Goal: Task Accomplishment & Management: Manage account settings

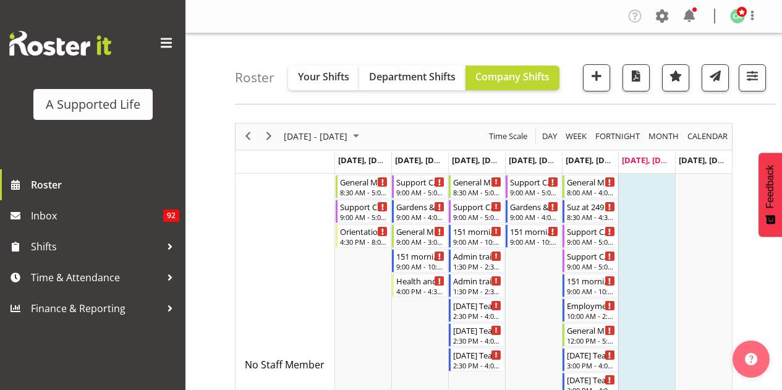
scroll to position [6207, 0]
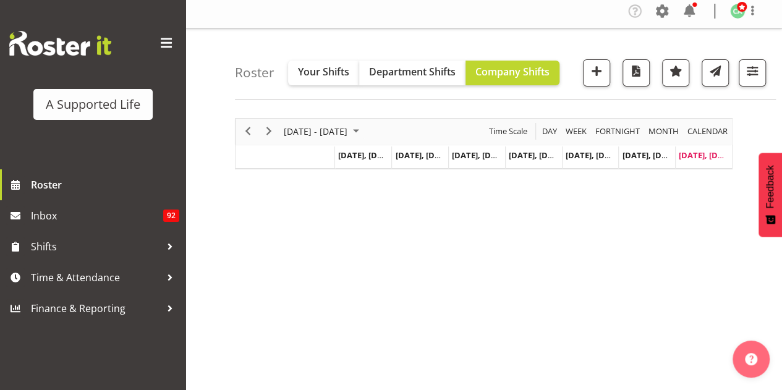
scroll to position [8, 0]
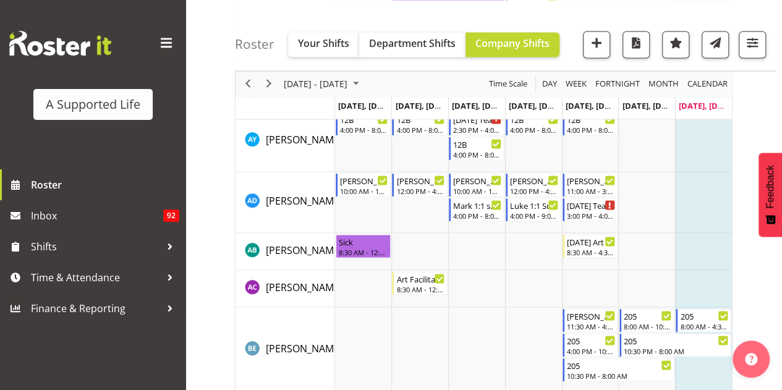
click at [707, 190] on td "Timeline Week of August 24, 2025" at bounding box center [703, 202] width 57 height 61
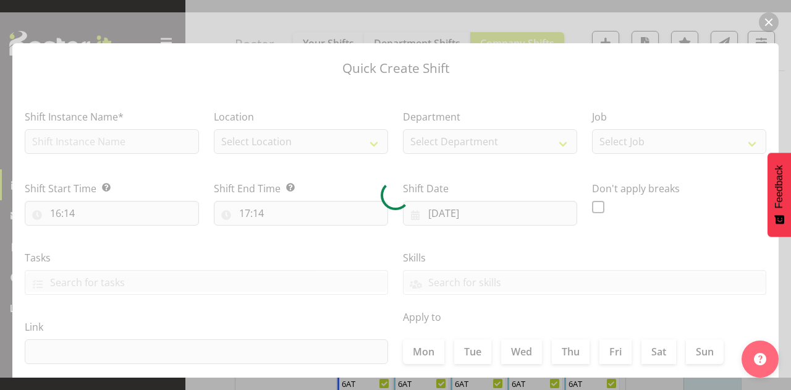
click at [769, 22] on div at bounding box center [395, 194] width 791 height 365
checkbox input "true"
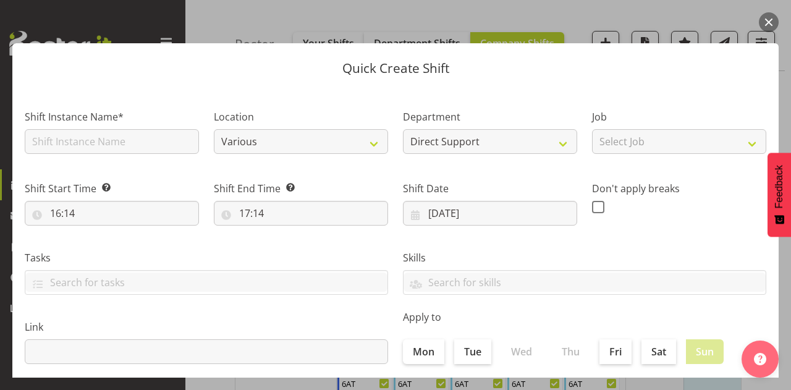
click at [656, 30] on div at bounding box center [395, 194] width 791 height 365
click at [766, 17] on button "button" at bounding box center [769, 22] width 20 height 20
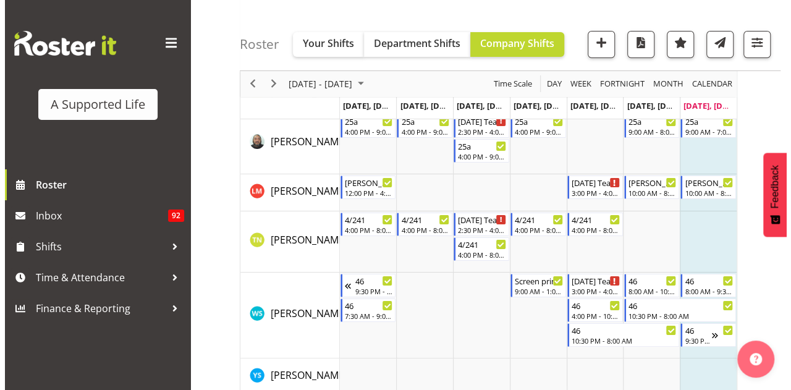
scroll to position [6985, 0]
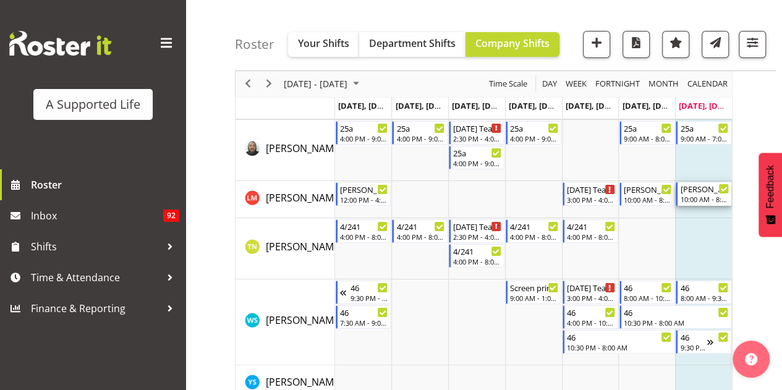
click at [689, 195] on div "10:00 AM - 8:00 PM" at bounding box center [704, 199] width 49 height 10
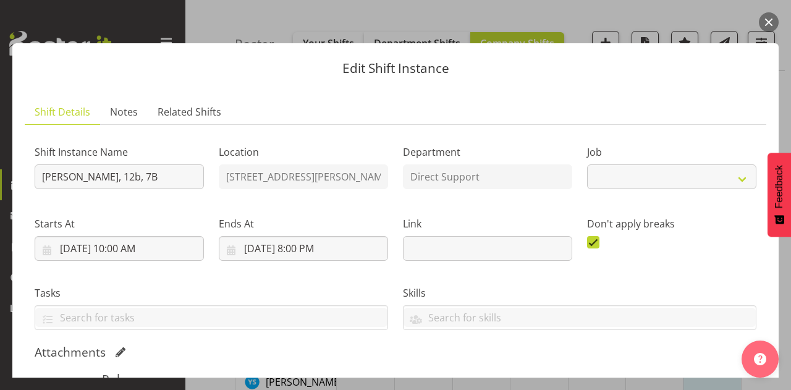
select select "4112"
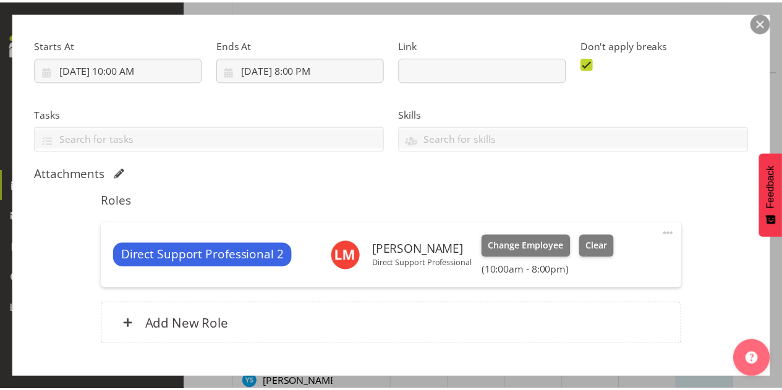
scroll to position [175, 0]
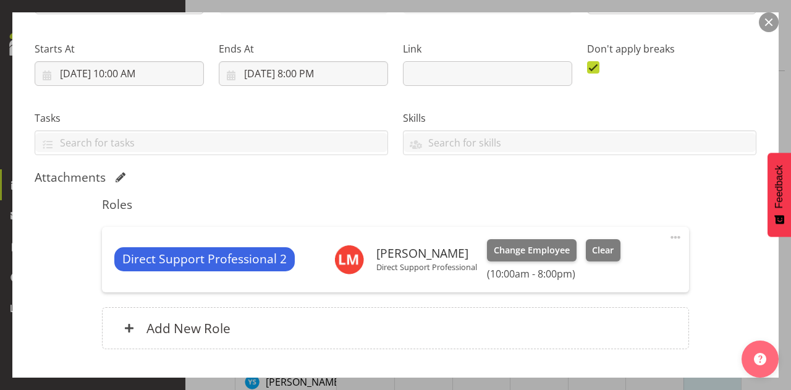
click at [765, 25] on button "button" at bounding box center [769, 22] width 20 height 20
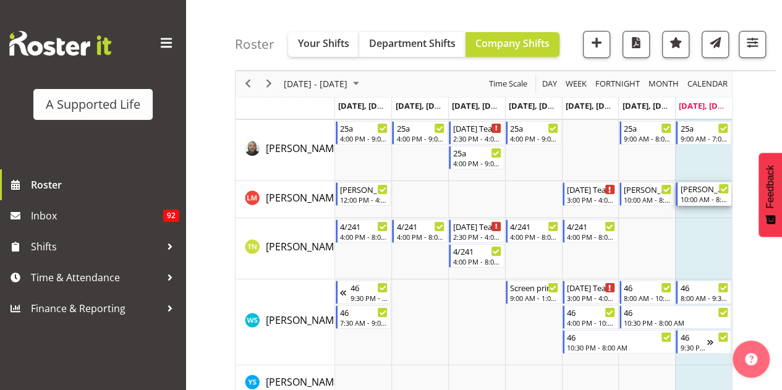
click at [681, 205] on div "SIL Ashbys, 12b, 7B 10:00 AM - 8:00 PM" at bounding box center [704, 193] width 56 height 23
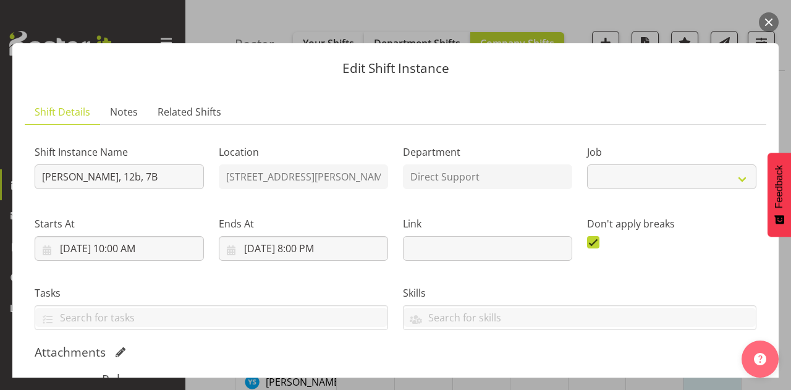
select select "4112"
click at [773, 22] on button "button" at bounding box center [769, 22] width 20 height 20
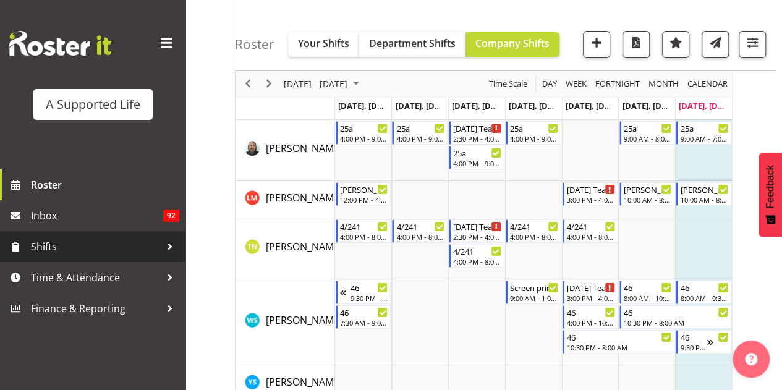
click at [73, 255] on span "Shifts" at bounding box center [96, 246] width 130 height 19
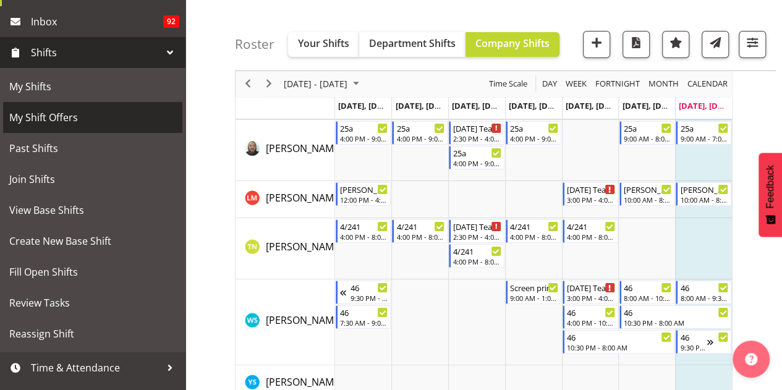
scroll to position [194, 0]
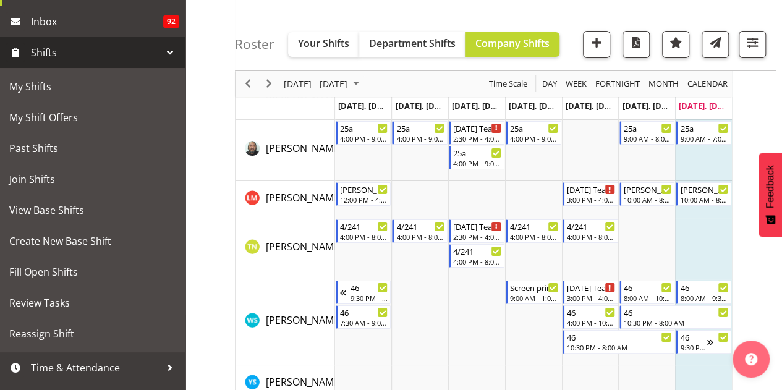
click at [101, 64] on link "Shifts" at bounding box center [92, 52] width 185 height 31
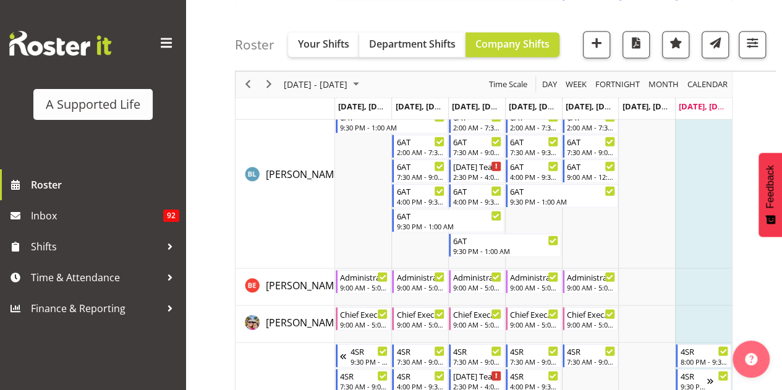
scroll to position [1501, 0]
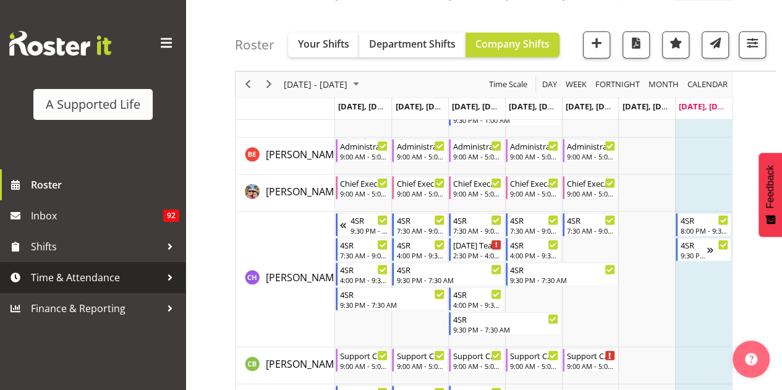
click at [77, 280] on span "Time & Attendance" at bounding box center [96, 277] width 130 height 19
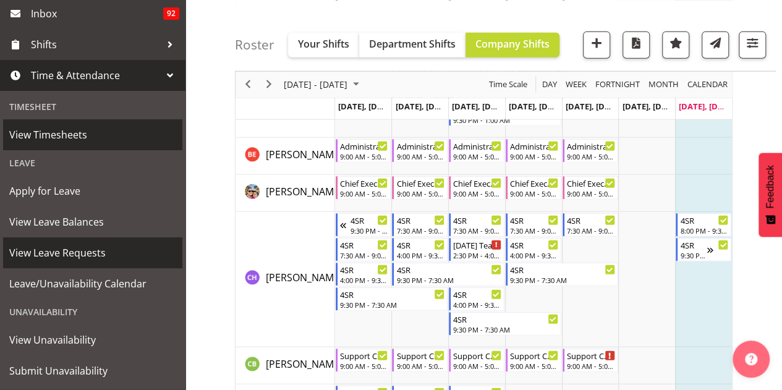
scroll to position [203, 0]
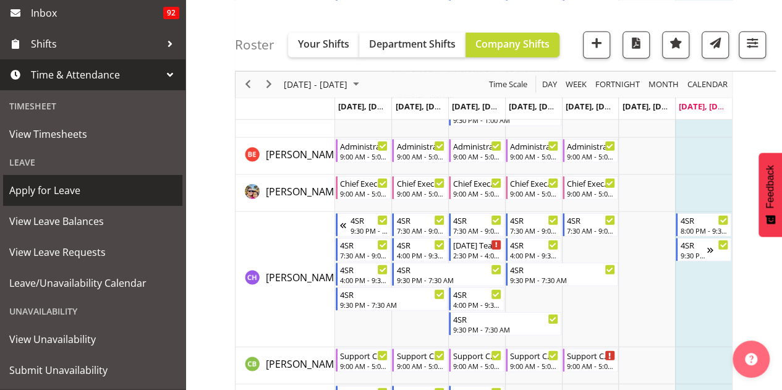
click at [75, 203] on link "Apply for Leave" at bounding box center [92, 190] width 179 height 31
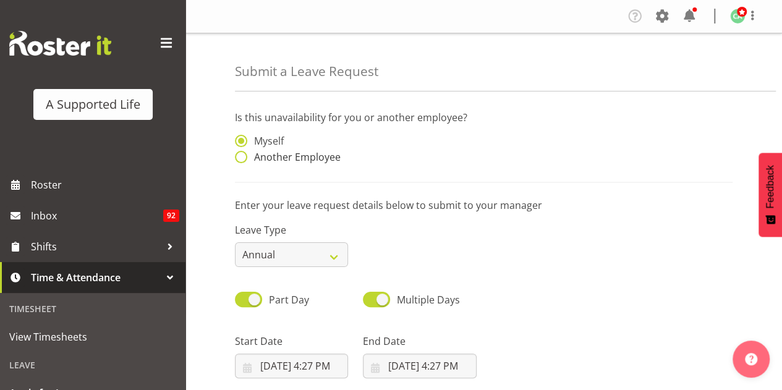
click at [244, 160] on span at bounding box center [241, 157] width 12 height 12
click at [243, 160] on input "Another Employee" at bounding box center [239, 157] width 8 height 8
radio input "true"
click at [388, 142] on input "text" at bounding box center [419, 147] width 113 height 25
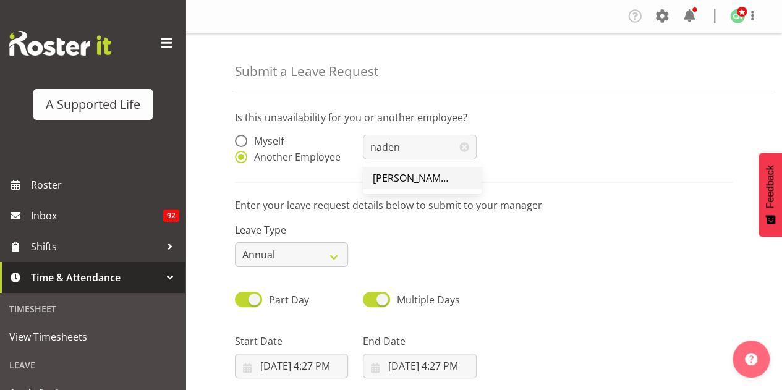
click at [401, 177] on span "[PERSON_NAME][GEOGRAPHIC_DATA]" at bounding box center [460, 178] width 175 height 14
type input "[PERSON_NAME][GEOGRAPHIC_DATA]"
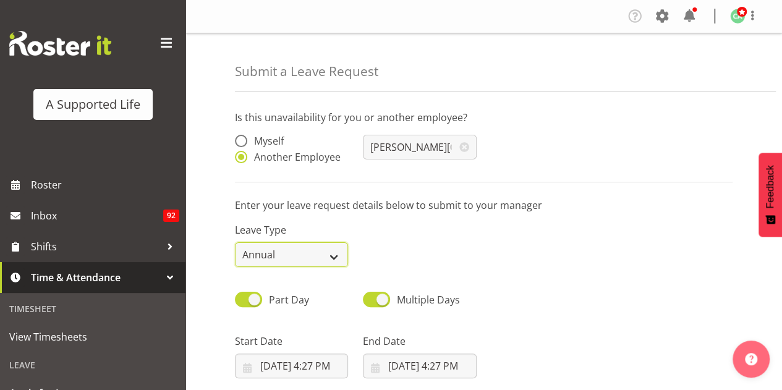
click at [316, 257] on select "Annual Sick Bereavement Domestic Violence Parental Jury Service Day In Lieu Oth…" at bounding box center [291, 254] width 113 height 25
select select "Sick"
click at [235, 242] on select "Annual Sick Bereavement Domestic Violence Parental Jury Service Day In Lieu Oth…" at bounding box center [291, 254] width 113 height 25
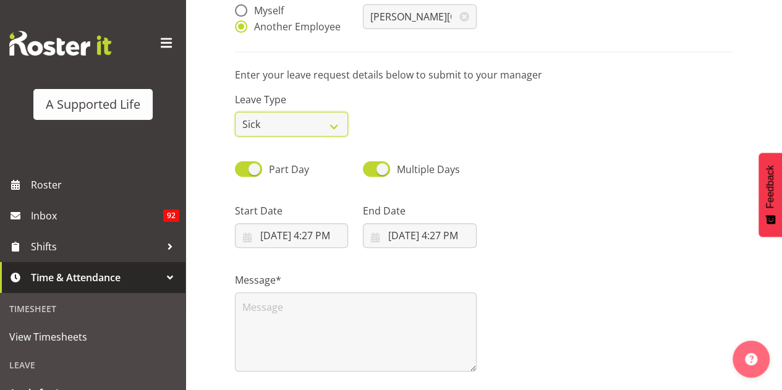
scroll to position [134, 0]
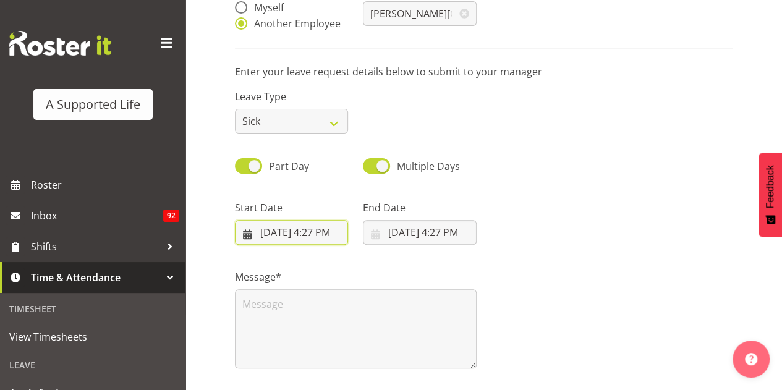
click at [290, 237] on input "8/24/2025, 4:27 PM" at bounding box center [291, 232] width 113 height 25
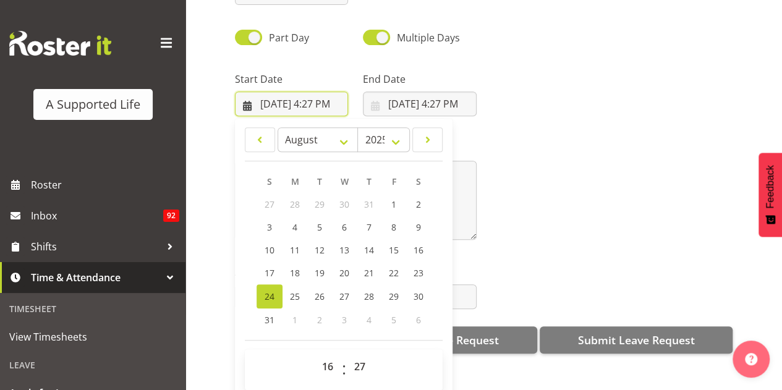
scroll to position [244, 0]
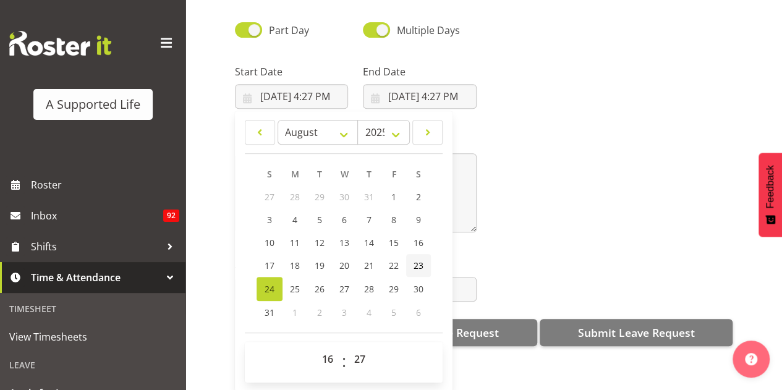
click at [415, 260] on span "23" at bounding box center [419, 266] width 10 height 12
type input "8/23/2025, 4:27 PM"
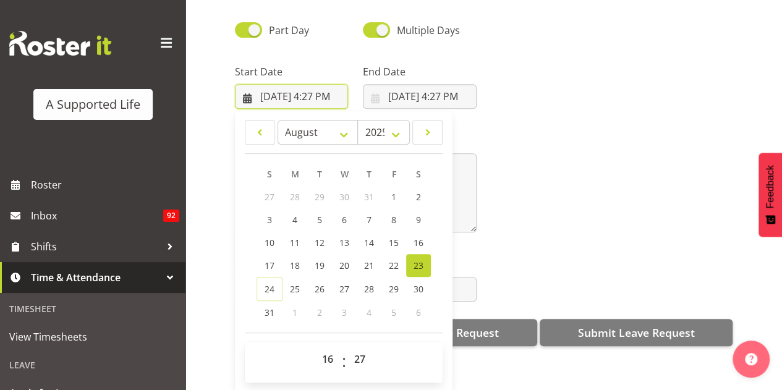
click at [321, 85] on input "8/23/2025, 4:27 PM" at bounding box center [291, 96] width 113 height 25
click at [325, 349] on select "00 01 02 03 04 05 06 07 08 09 10 11 12 13 14 15 16 17 18 19 20 21 22 23" at bounding box center [329, 359] width 28 height 25
select select "20"
click at [315, 347] on select "00 01 02 03 04 05 06 07 08 09 10 11 12 13 14 15 16 17 18 19 20 21 22 23" at bounding box center [329, 359] width 28 height 25
type input "8/23/2025, 8:27 PM"
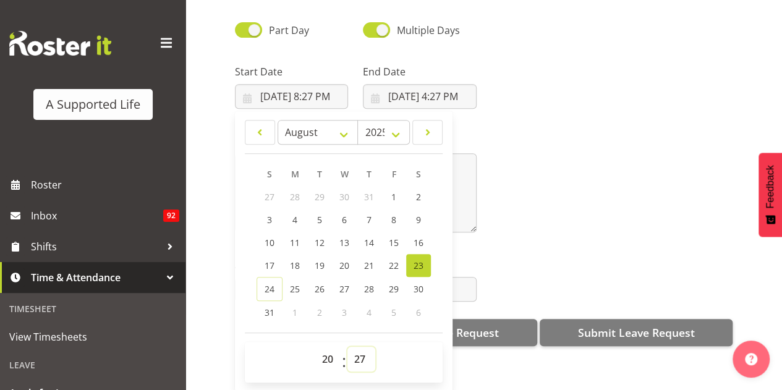
click at [365, 347] on select "00 01 02 03 04 05 06 07 08 09 10 11 12 13 14 15 16 17 18 19 20 21 22 23 24 25 2…" at bounding box center [361, 359] width 28 height 25
select select "30"
click at [347, 347] on select "00 01 02 03 04 05 06 07 08 09 10 11 12 13 14 15 16 17 18 19 20 21 22 23 24 25 2…" at bounding box center [361, 359] width 28 height 25
type input "8/23/2025, 8:30 PM"
click at [571, 244] on div "Attachment Click to upload" at bounding box center [483, 274] width 512 height 69
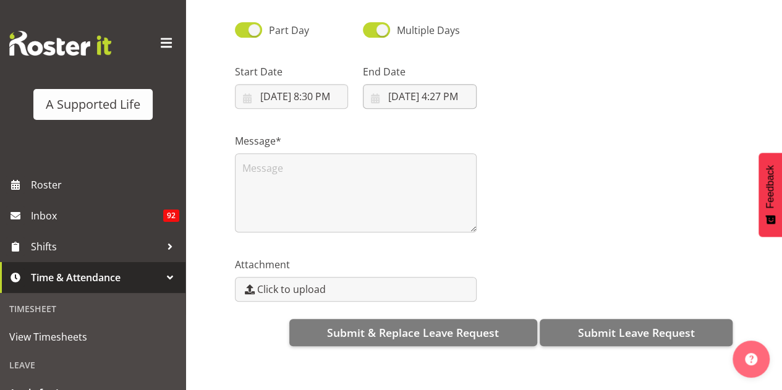
scroll to position [0, 0]
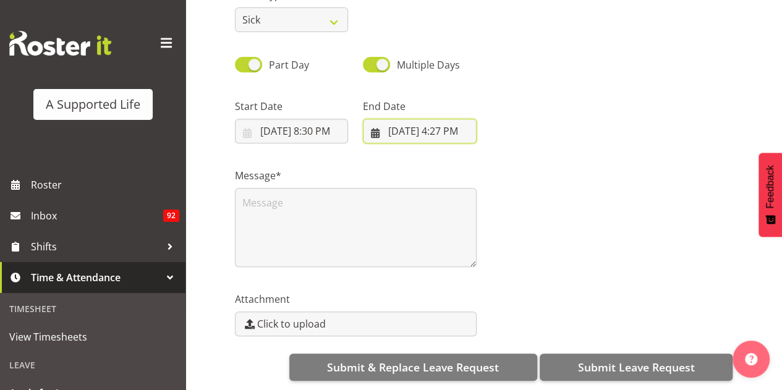
click at [449, 119] on input "8/24/2025, 4:27 PM" at bounding box center [419, 131] width 113 height 25
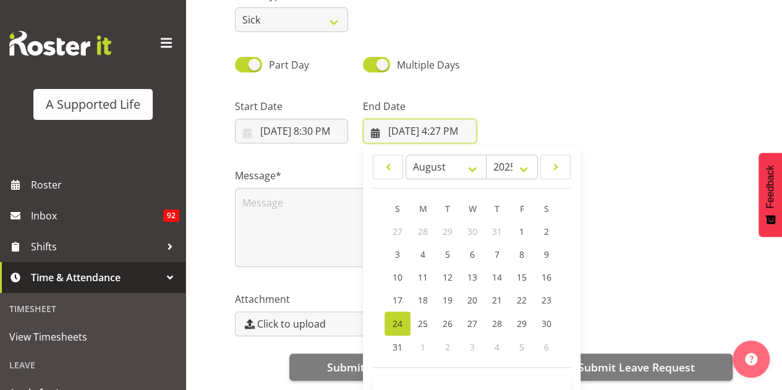
scroll to position [35, 0]
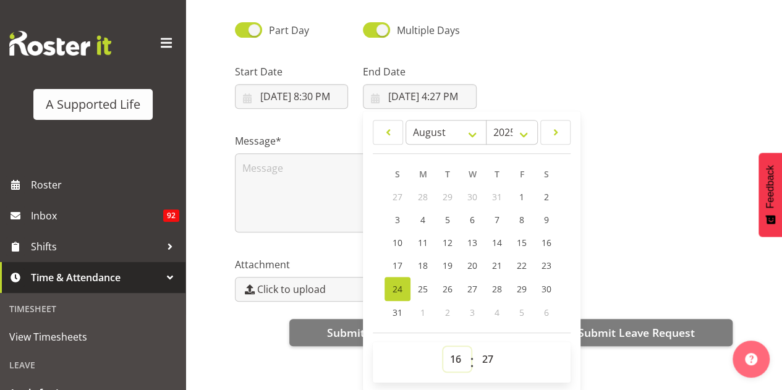
click at [456, 350] on select "00 01 02 03 04 05 06 07 08 09 10 11 12 13 14 15 16 17 18 19 20 21 22 23" at bounding box center [457, 359] width 28 height 25
select select "20"
click at [443, 347] on select "00 01 02 03 04 05 06 07 08 09 10 11 12 13 14 15 16 17 18 19 20 21 22 23" at bounding box center [457, 359] width 28 height 25
type input "8/24/2025, 8:27 PM"
click at [481, 347] on select "00 01 02 03 04 05 06 07 08 09 10 11 12 13 14 15 16 17 18 19 20 21 22 23 24 25 2…" at bounding box center [489, 359] width 28 height 25
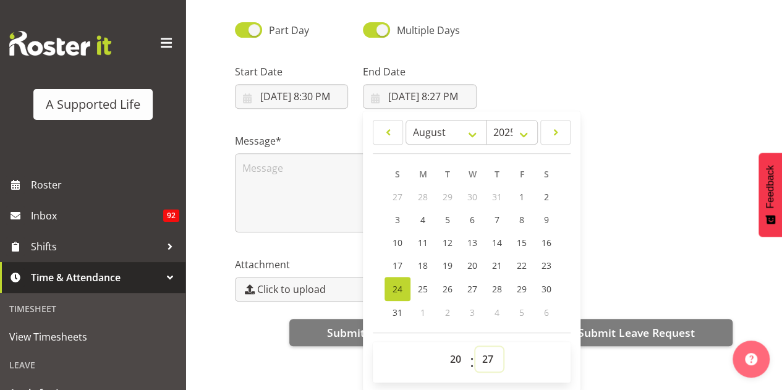
select select "0"
click at [475, 347] on select "00 01 02 03 04 05 06 07 08 09 10 11 12 13 14 15 16 17 18 19 20 21 22 23 24 25 2…" at bounding box center [489, 359] width 28 height 25
type input "[DATE] 8:00 PM"
click at [546, 96] on div at bounding box center [612, 81] width 257 height 69
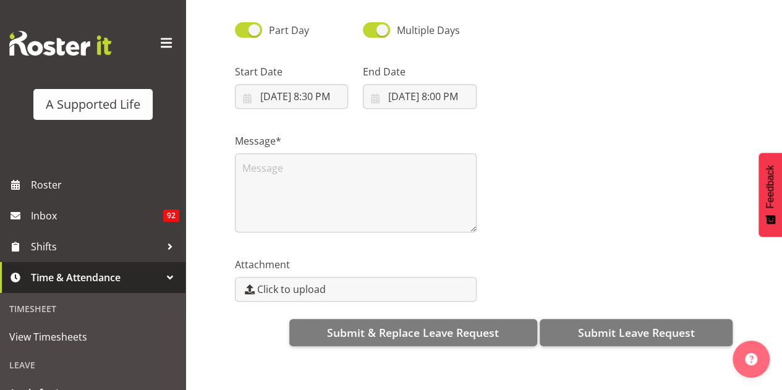
scroll to position [0, 0]
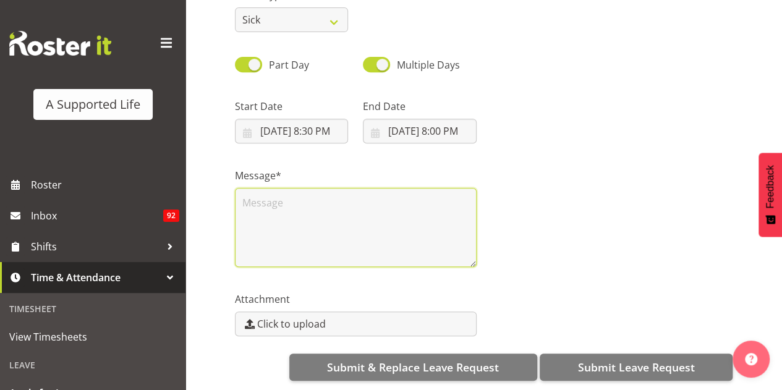
click at [365, 251] on textarea at bounding box center [356, 227] width 242 height 79
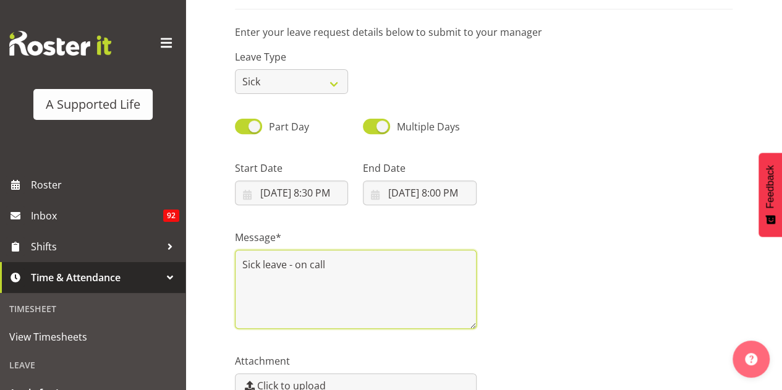
scroll to position [244, 0]
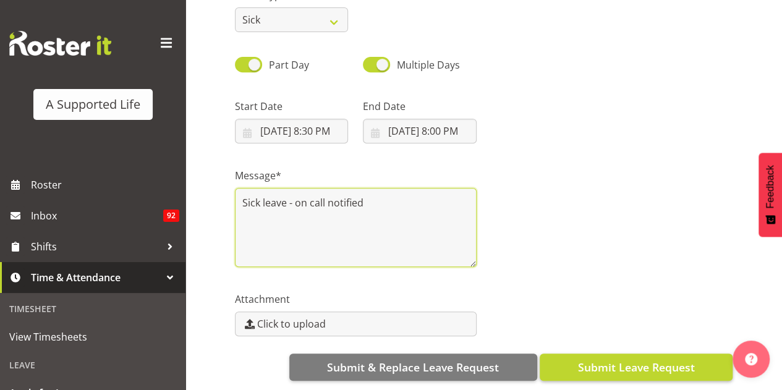
type textarea "Sick leave - on call notified"
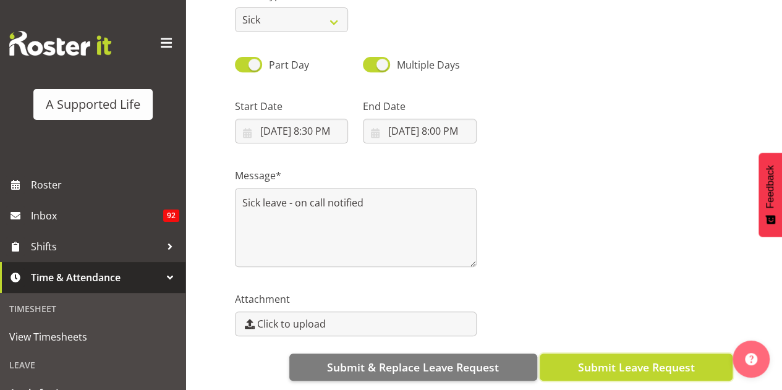
click at [587, 359] on span "Submit Leave Request" at bounding box center [635, 367] width 117 height 16
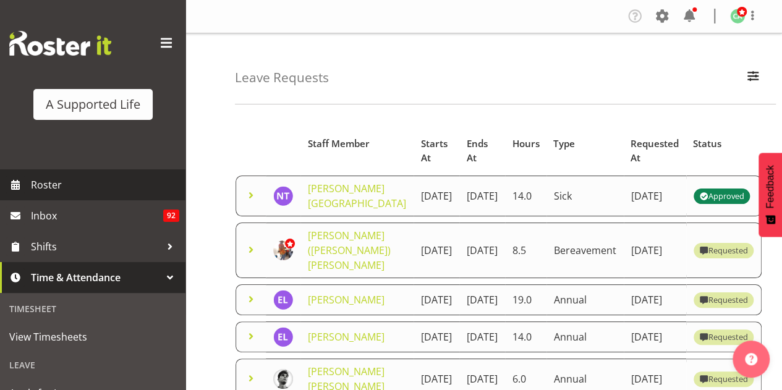
click at [86, 189] on span "Roster" at bounding box center [105, 185] width 148 height 19
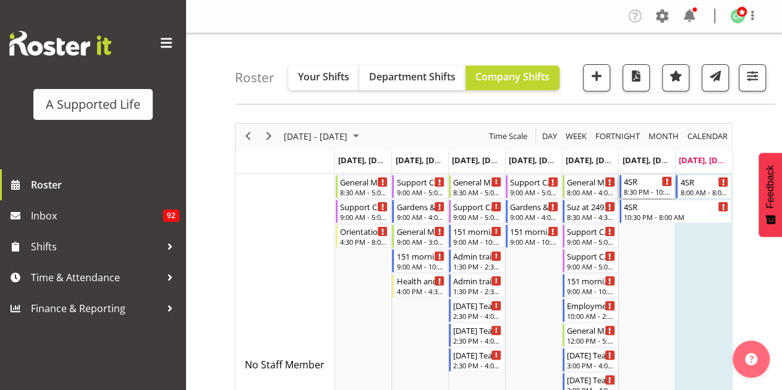
click at [660, 187] on div "8:30 PM - 10:30 PM" at bounding box center [648, 192] width 49 height 10
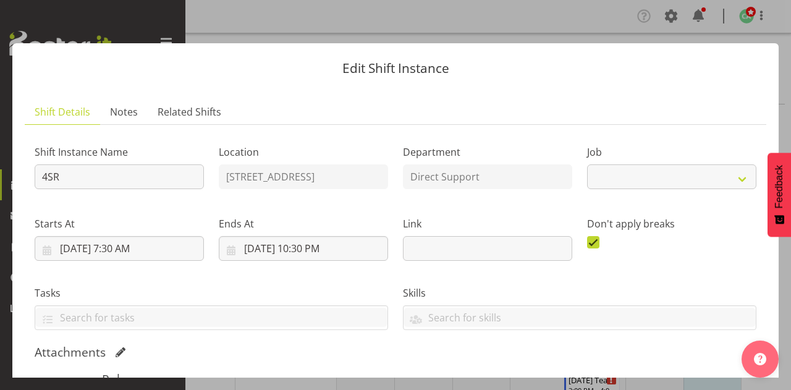
select select "4112"
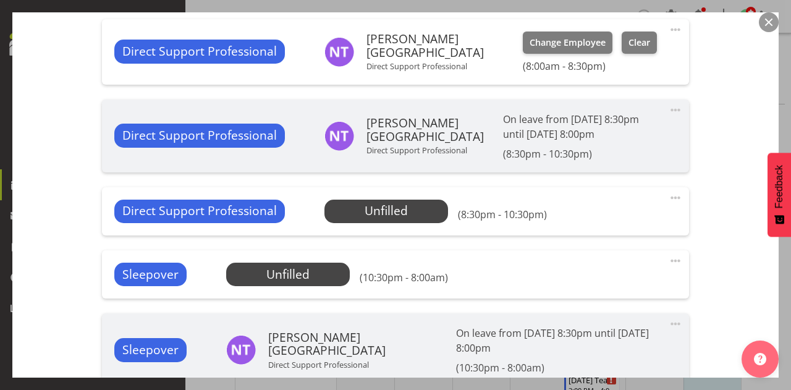
scroll to position [435, 0]
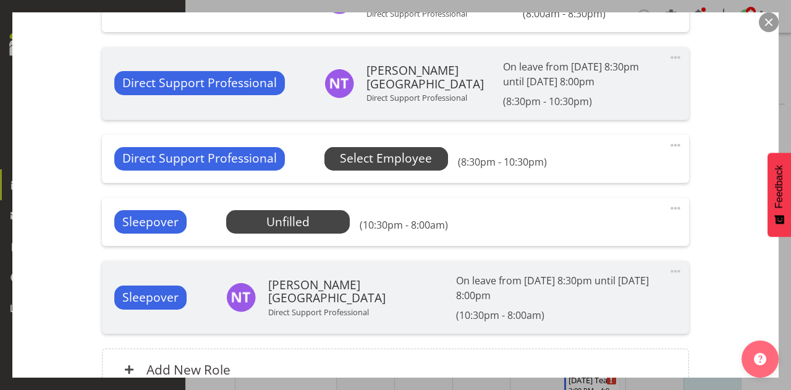
click at [391, 161] on span "Select Employee" at bounding box center [386, 159] width 92 height 18
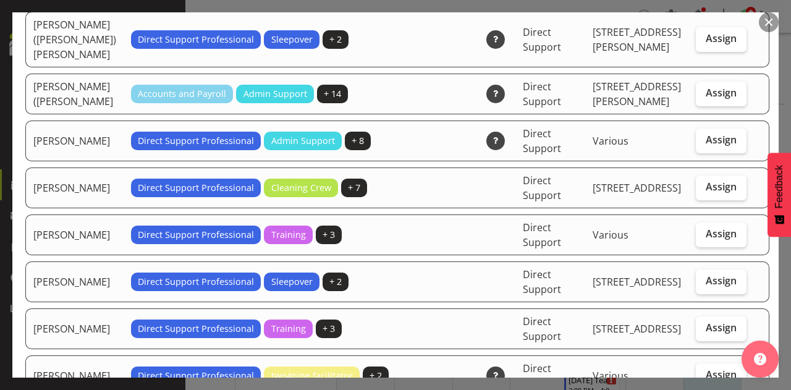
scroll to position [3965, 0]
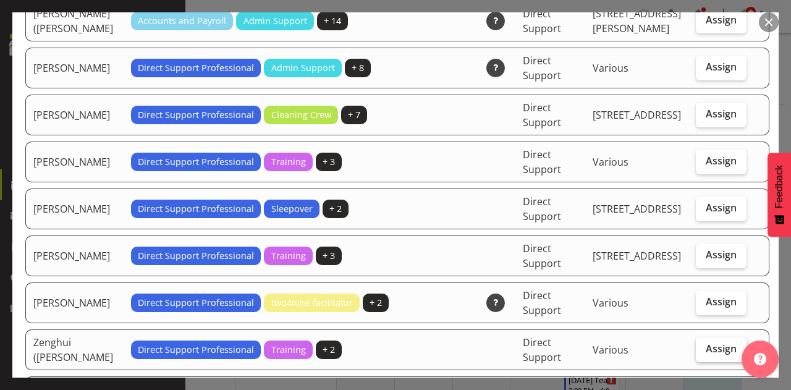
click at [708, 337] on label "Assign" at bounding box center [721, 349] width 51 height 25
click at [704, 345] on input "Assign" at bounding box center [700, 349] width 8 height 8
checkbox input "true"
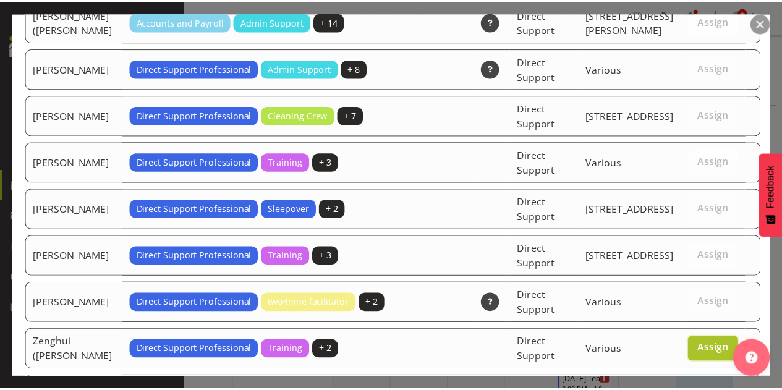
scroll to position [4002, 0]
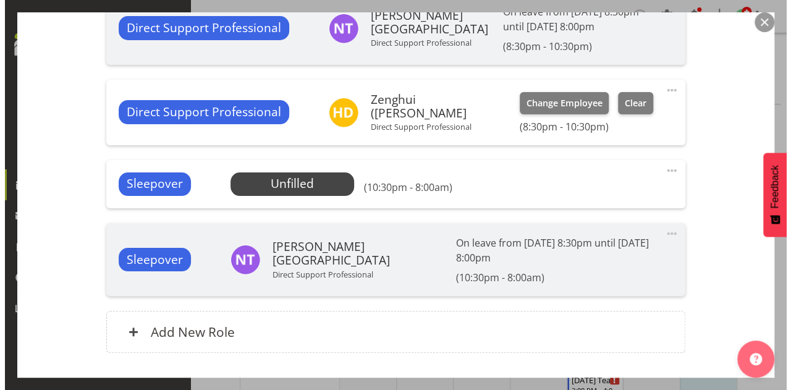
scroll to position [491, 0]
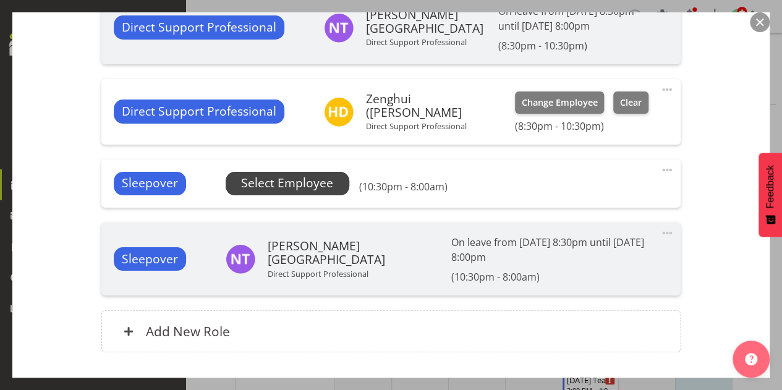
click at [318, 177] on span "Select Employee" at bounding box center [287, 183] width 92 height 18
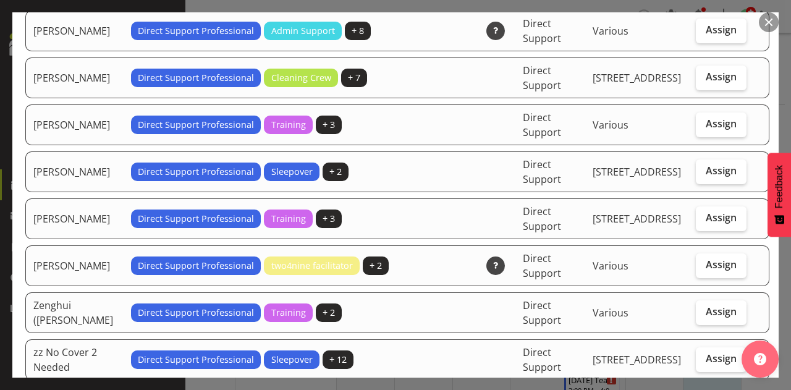
scroll to position [3924, 0]
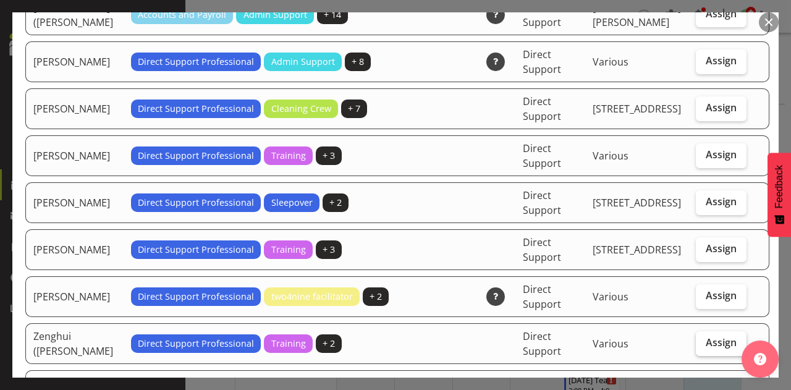
click at [711, 336] on span "Assign" at bounding box center [721, 342] width 31 height 12
click at [704, 339] on input "Assign" at bounding box center [700, 343] width 8 height 8
checkbox input "true"
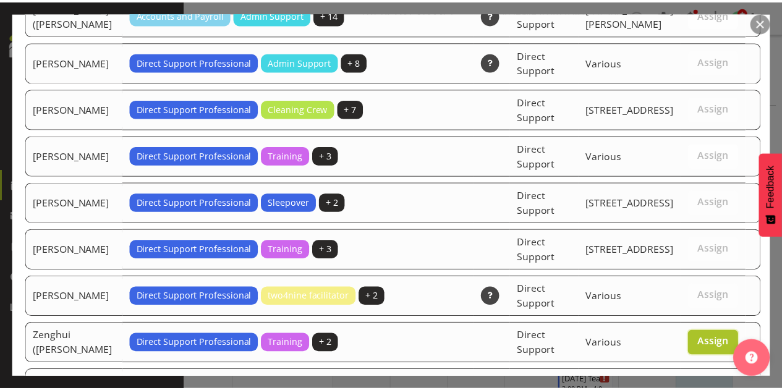
scroll to position [3955, 0]
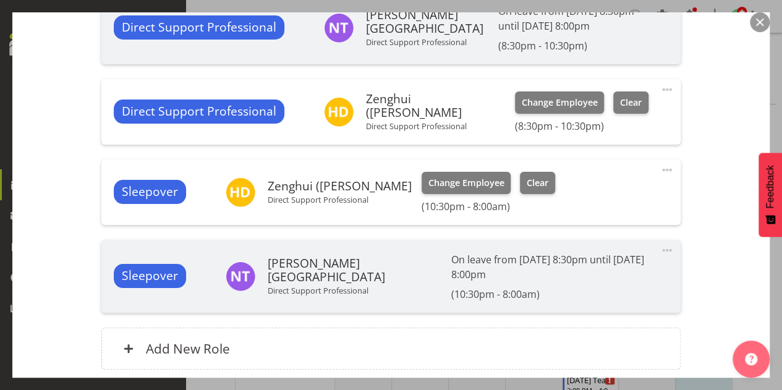
scroll to position [576, 0]
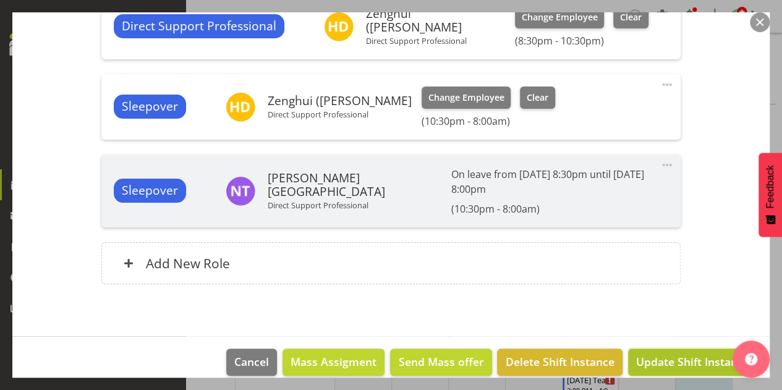
click at [691, 354] on span "Update Shift Instance" at bounding box center [692, 362] width 113 height 16
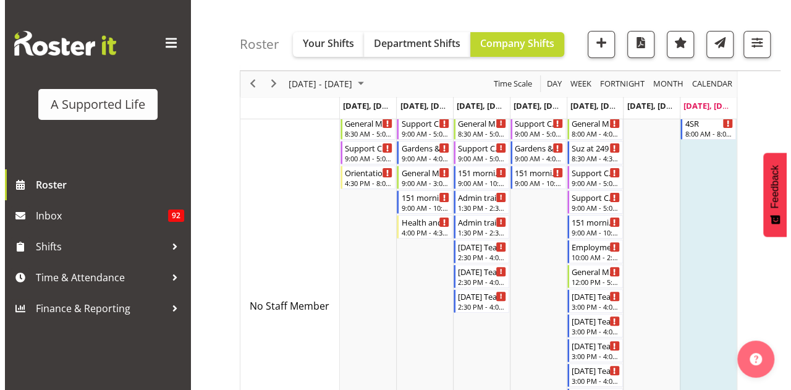
scroll to position [58, 0]
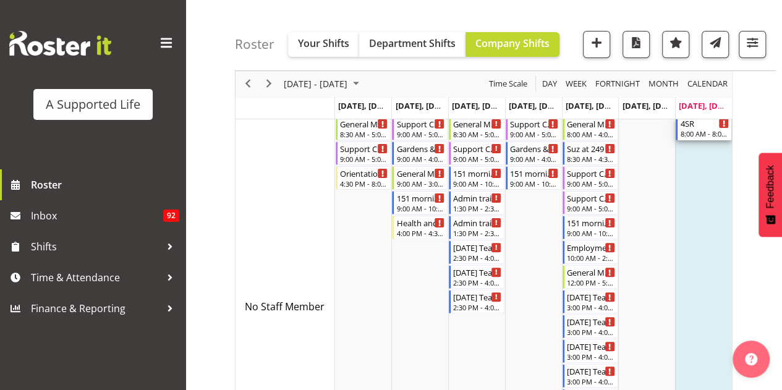
click at [685, 129] on div "8:00 AM - 8:00 PM" at bounding box center [704, 134] width 49 height 10
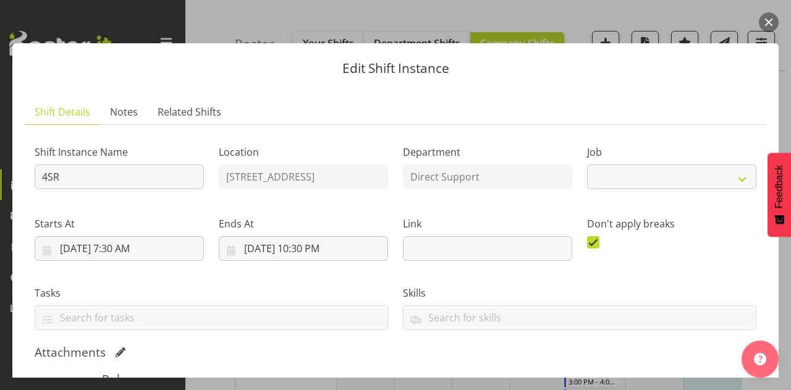
select select "4112"
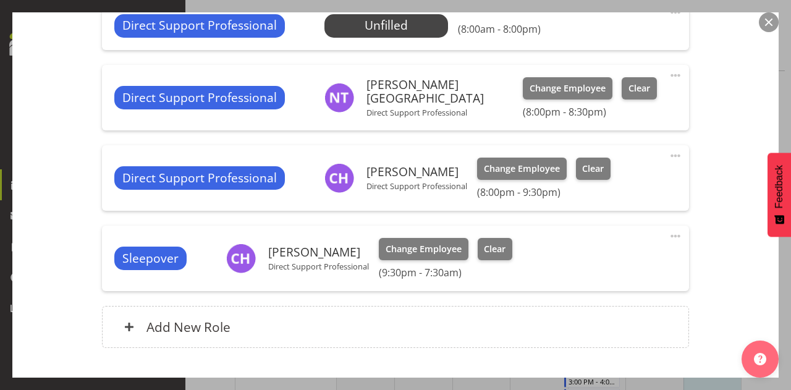
scroll to position [488, 0]
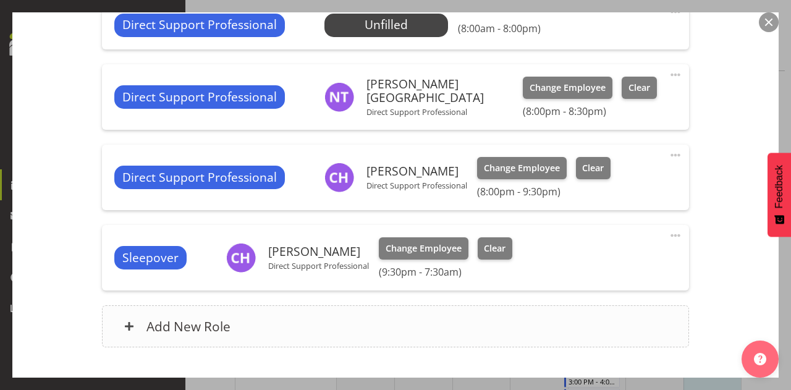
click at [421, 326] on div "Add New Role" at bounding box center [395, 326] width 587 height 42
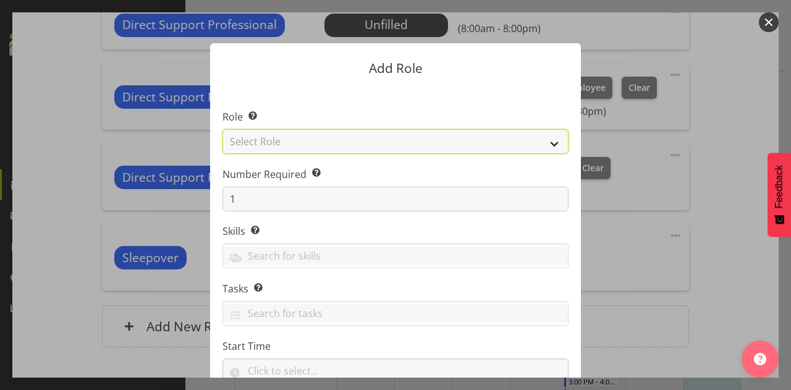
click at [504, 144] on select "Select Role Accounts and Payroll Admin Support Aspirations & Support Facilitato…" at bounding box center [396, 141] width 346 height 25
select select "519"
click at [223, 129] on select "Select Role Accounts and Payroll Admin Support Aspirations & Support Facilitato…" at bounding box center [396, 141] width 346 height 25
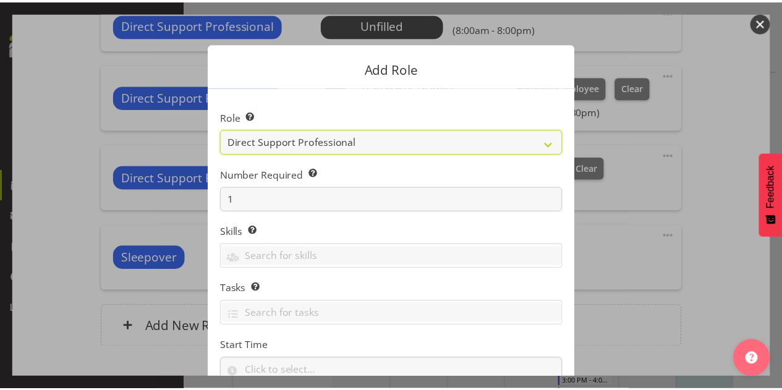
scroll to position [145, 0]
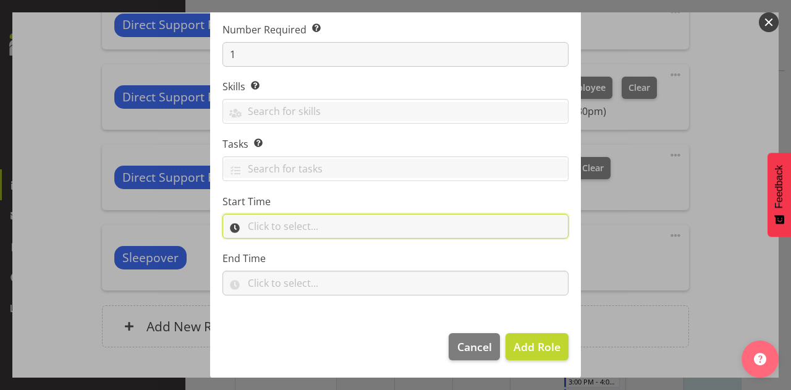
click at [229, 218] on input "text" at bounding box center [396, 226] width 346 height 25
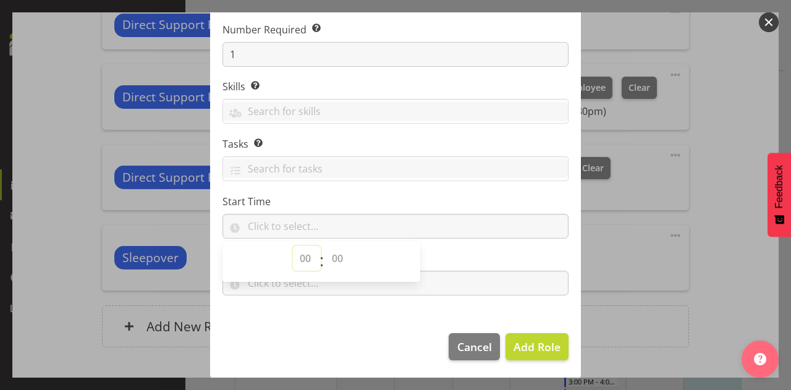
click at [297, 258] on select "00 00 01 02 03 04 05 06 07 08 09 10 11 12 13 14 15 16 17 18 19 20 21 22 23" at bounding box center [307, 258] width 28 height 25
select select "9"
click at [293, 246] on select "00 00 01 02 03 04 05 06 07 08 09 10 11 12 13 14 15 16 17 18 19 20 21 22 23" at bounding box center [307, 258] width 28 height 25
click at [326, 258] on select "00 00 01 02 03 04 05 06 07 08 09 10 11 12 13 14 15 16 17 18 19 20 21 22 23 24 2…" at bounding box center [339, 258] width 28 height 25
select select "0"
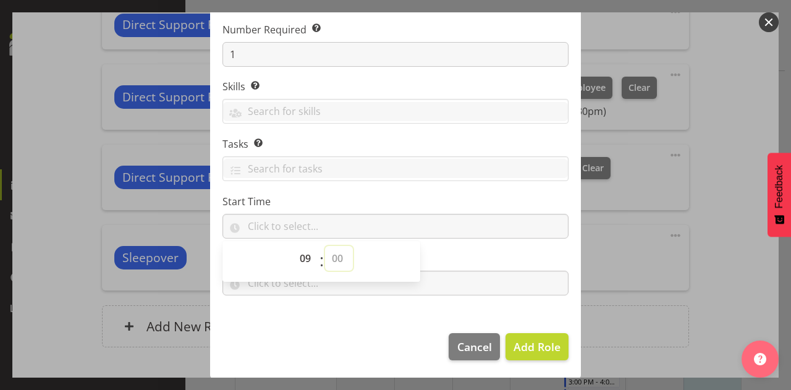
click at [325, 246] on select "00 00 01 02 03 04 05 06 07 08 09 10 11 12 13 14 15 16 17 18 19 20 21 22 23 24 2…" at bounding box center [339, 258] width 28 height 25
type input "09:00"
click at [370, 190] on section "Role Select the role you wish to add to the shift. Accounts and Payroll Admin S…" at bounding box center [395, 132] width 371 height 378
click at [259, 297] on section "Role Select the role you wish to add to the shift. Accounts and Payroll Admin S…" at bounding box center [395, 132] width 371 height 378
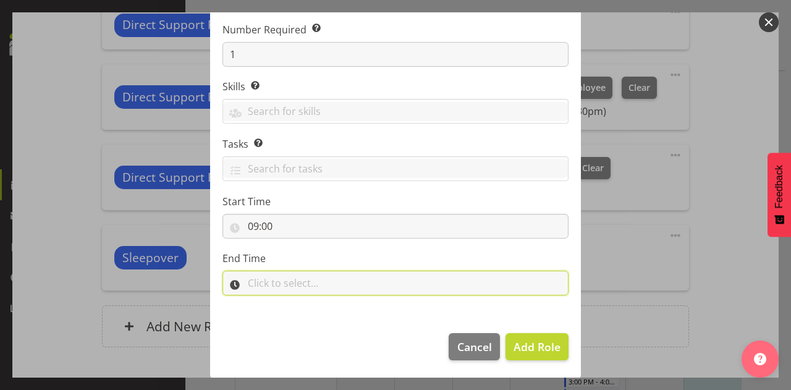
click at [265, 284] on input "text" at bounding box center [396, 283] width 346 height 25
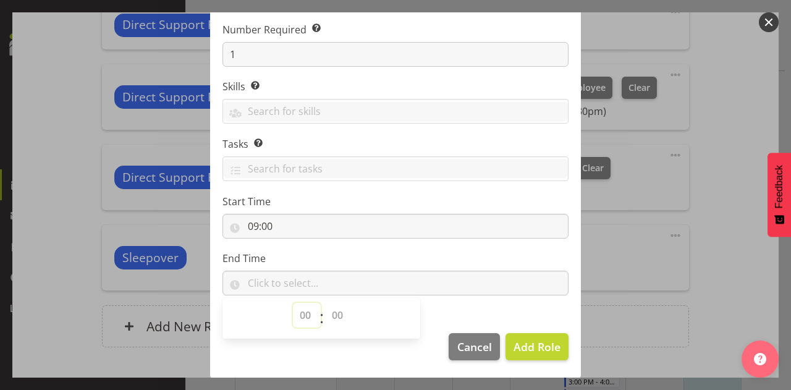
click at [297, 315] on select "00 00 01 02 03 04 05 06 07 08 09 10 11 12 13 14 15 16 17 18 19 20 21 22 23" at bounding box center [307, 315] width 28 height 25
select select "20"
click at [293, 303] on select "00 00 01 02 03 04 05 06 07 08 09 10 11 12 13 14 15 16 17 18 19 20 21 22 23" at bounding box center [307, 315] width 28 height 25
click at [329, 310] on select "00 00 01 02 03 04 05 06 07 08 09 10 11 12 13 14 15 16 17 18 19 20 21 22 23 24 2…" at bounding box center [339, 315] width 28 height 25
select select "0"
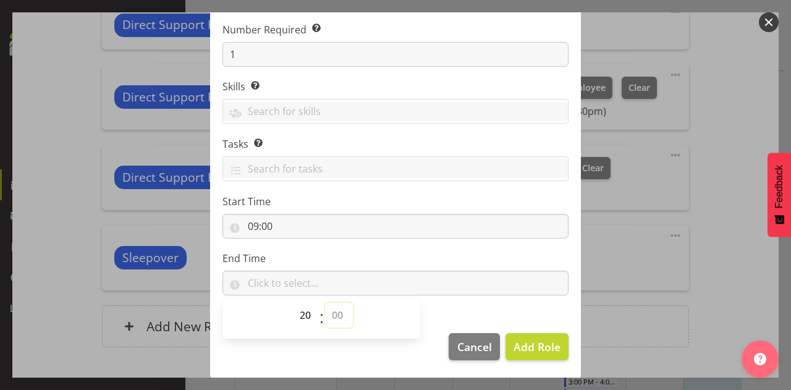
click at [325, 303] on select "00 00 01 02 03 04 05 06 07 08 09 10 11 12 13 14 15 16 17 18 19 20 21 22 23 24 2…" at bounding box center [339, 315] width 28 height 25
type input "20:00"
click at [526, 350] on span "Add Role" at bounding box center [537, 346] width 47 height 15
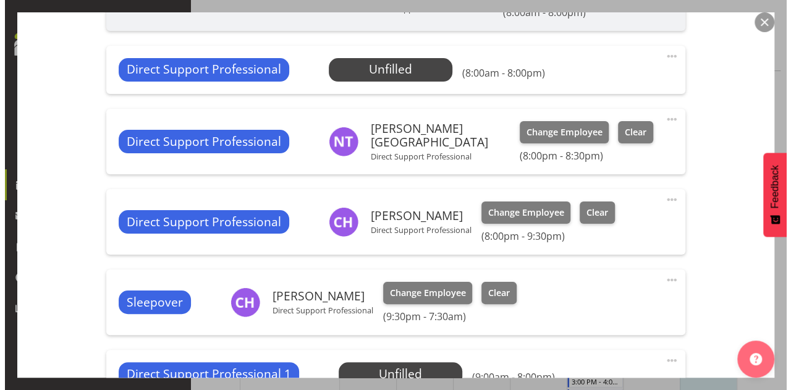
scroll to position [410, 0]
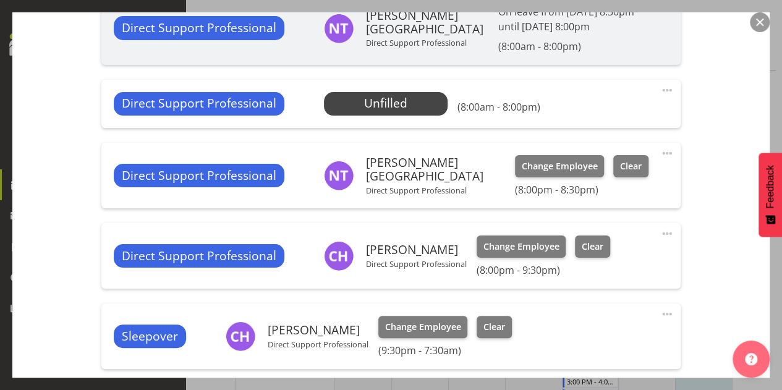
click at [661, 87] on span at bounding box center [667, 90] width 15 height 15
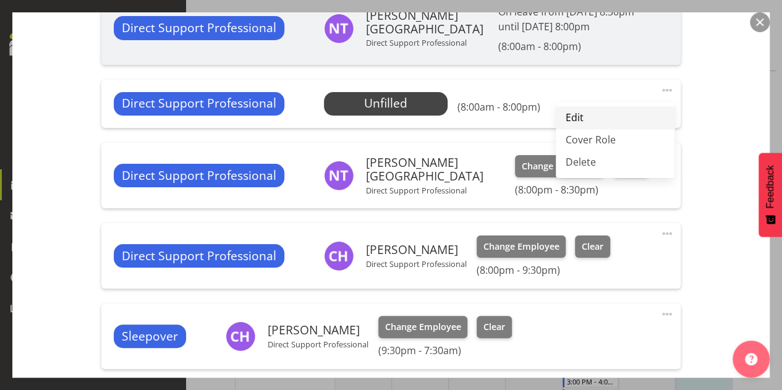
click at [596, 117] on link "Edit" at bounding box center [615, 117] width 119 height 22
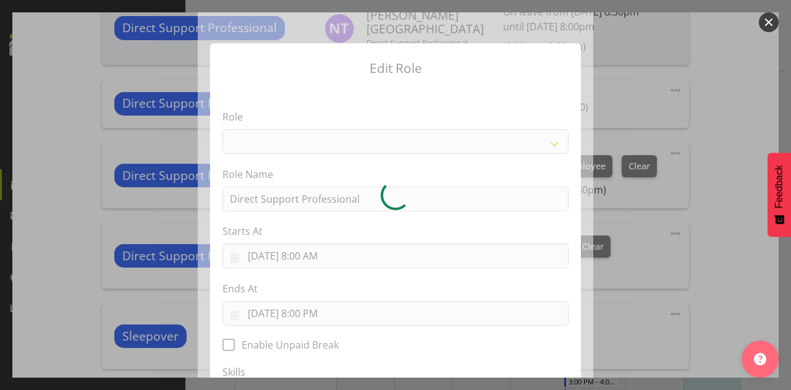
select select "519"
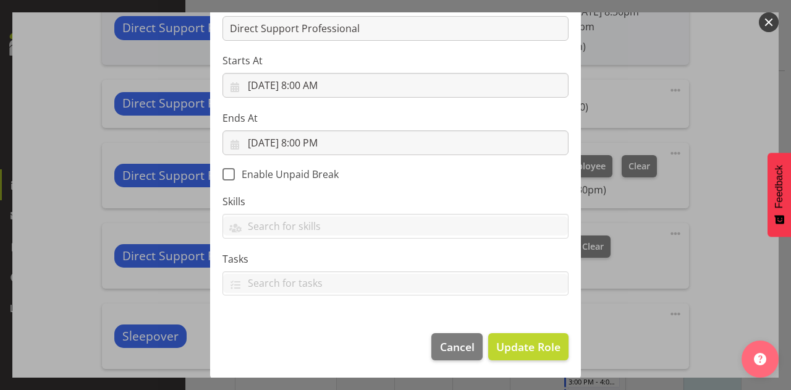
scroll to position [171, 0]
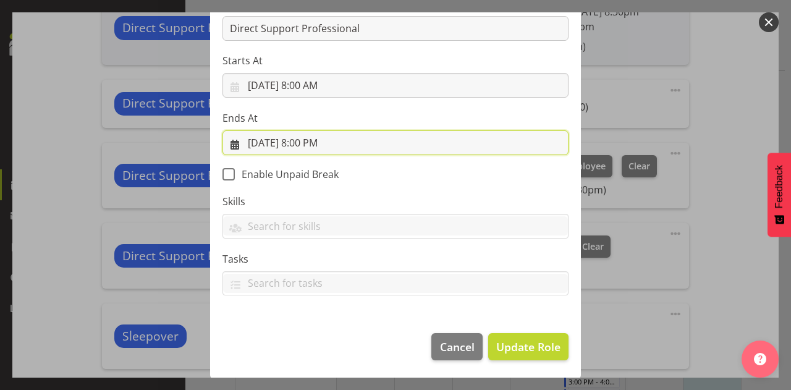
click at [310, 144] on input "[DATE] 8:00 PM" at bounding box center [396, 142] width 346 height 25
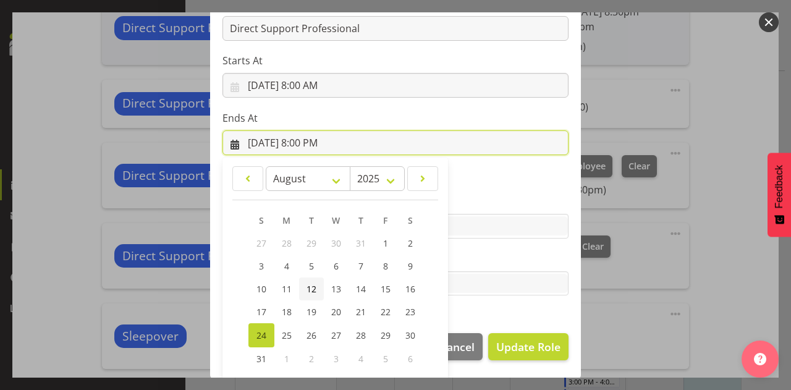
scroll to position [229, 0]
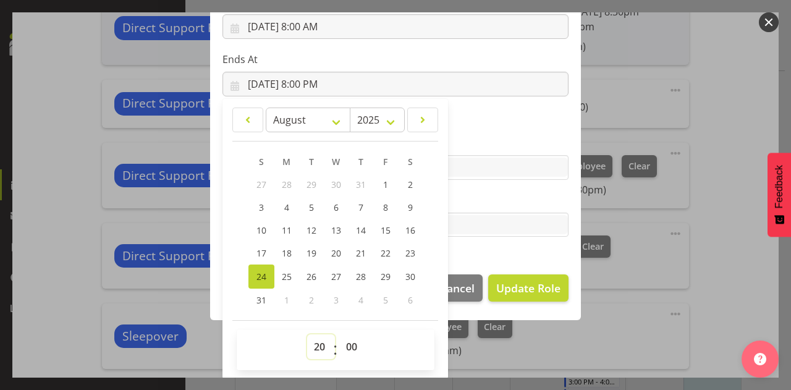
click at [315, 347] on select "00 01 02 03 04 05 06 07 08 09 10 11 12 13 14 15 16 17 18 19 20 21 22 23" at bounding box center [321, 346] width 28 height 25
select select "9"
click at [307, 334] on select "00 01 02 03 04 05 06 07 08 09 10 11 12 13 14 15 16 17 18 19 20 21 22 23" at bounding box center [321, 346] width 28 height 25
type input "[DATE] 9:00 AM"
click at [465, 244] on section "Role Accounts and Payroll Admin Support Aspirations & Support Facilitator Chief…" at bounding box center [395, 60] width 371 height 404
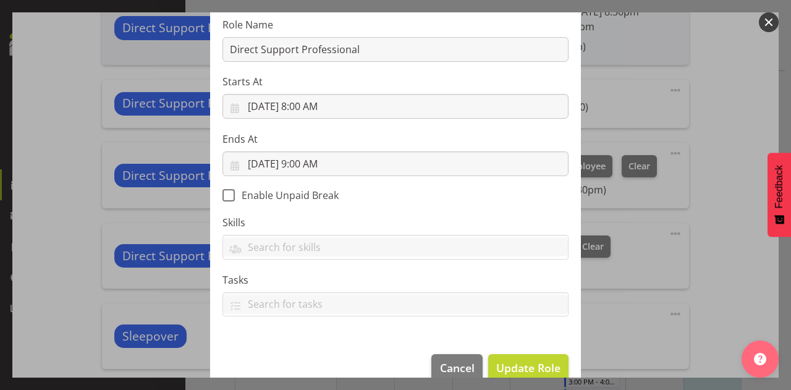
scroll to position [148, 0]
click at [512, 363] on span "Update Role" at bounding box center [528, 369] width 64 height 16
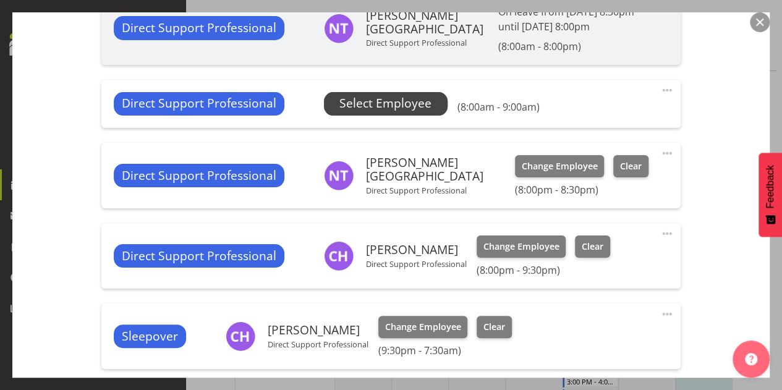
click at [381, 103] on span "Select Employee" at bounding box center [385, 104] width 92 height 18
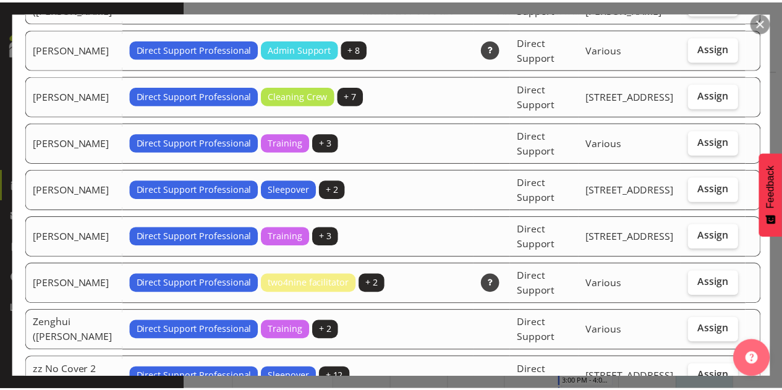
scroll to position [3984, 0]
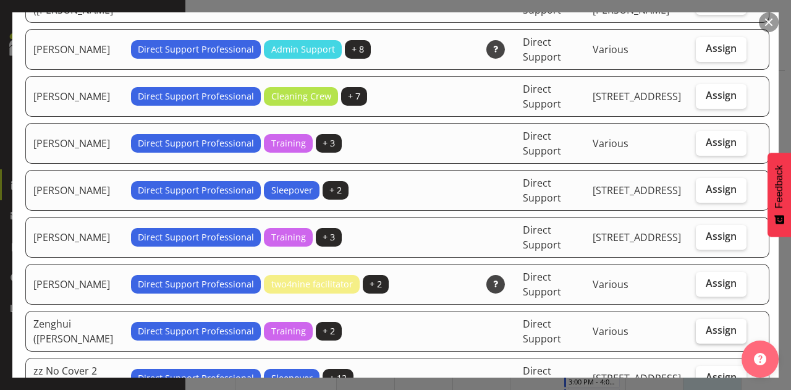
click at [712, 324] on span "Assign" at bounding box center [721, 330] width 31 height 12
click at [704, 326] on input "Assign" at bounding box center [700, 330] width 8 height 8
checkbox input "true"
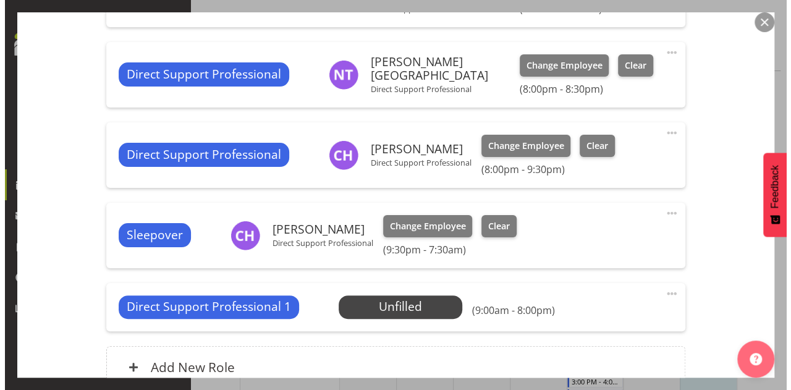
scroll to position [530, 0]
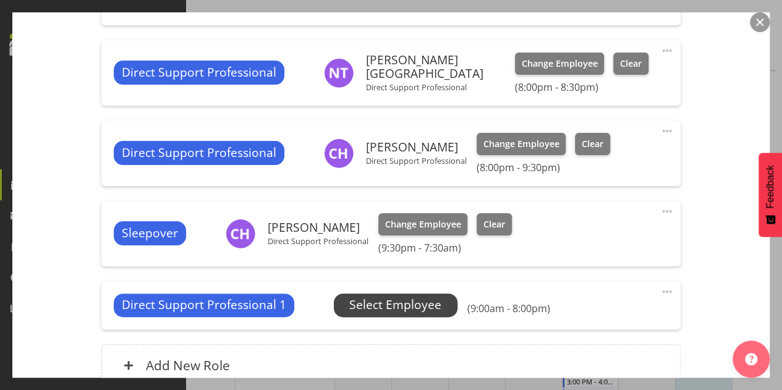
click at [449, 305] on span "Select Employee" at bounding box center [396, 305] width 124 height 23
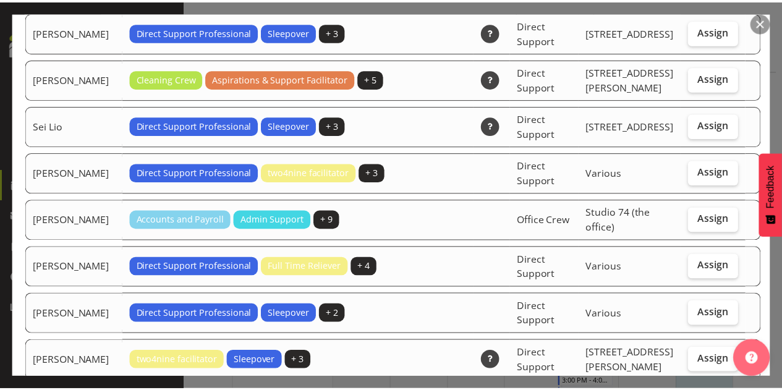
scroll to position [4049, 0]
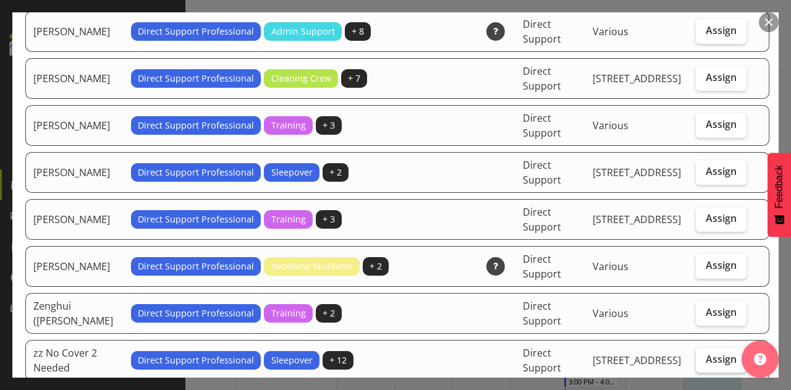
click at [716, 353] on span "Assign" at bounding box center [721, 359] width 31 height 12
click at [704, 355] on input "Assign" at bounding box center [700, 359] width 8 height 8
checkbox input "true"
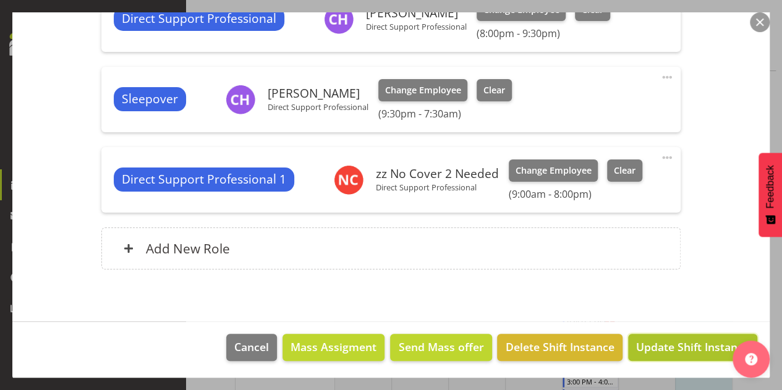
click at [653, 344] on span "Update Shift Instance" at bounding box center [692, 347] width 113 height 16
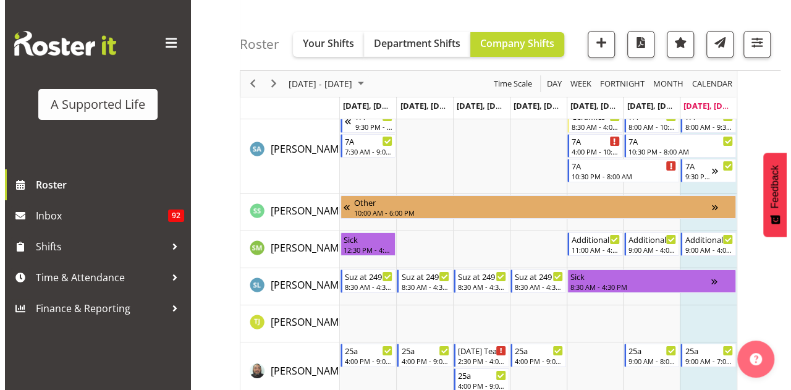
scroll to position [6762, 0]
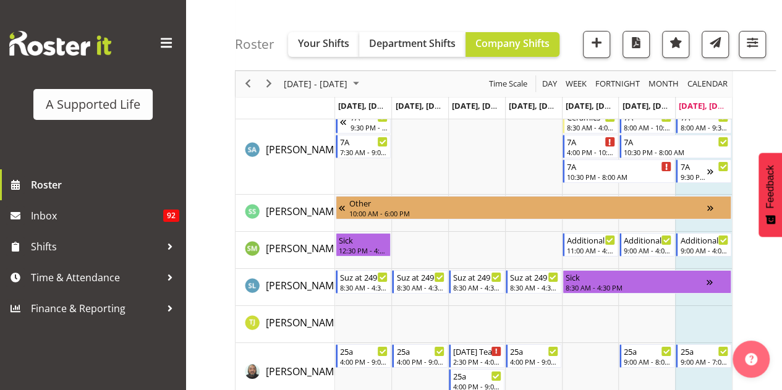
click at [700, 260] on td "Timeline Week of August 24, 2025" at bounding box center [703, 250] width 57 height 37
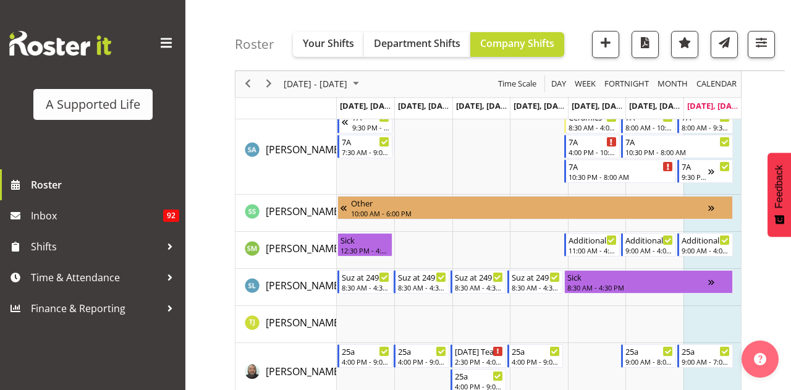
select select "16"
select select "31"
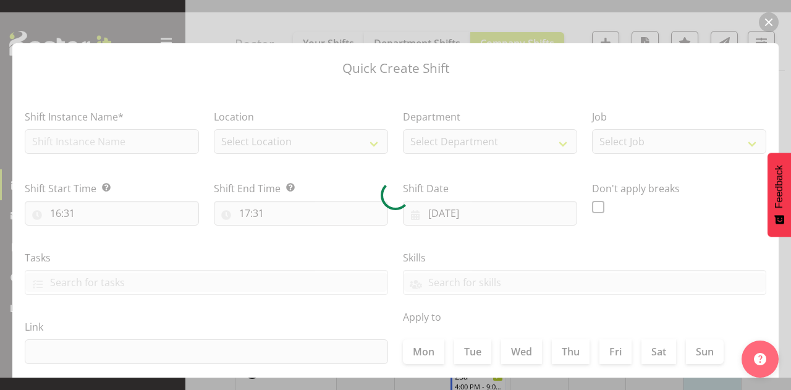
checkbox input "true"
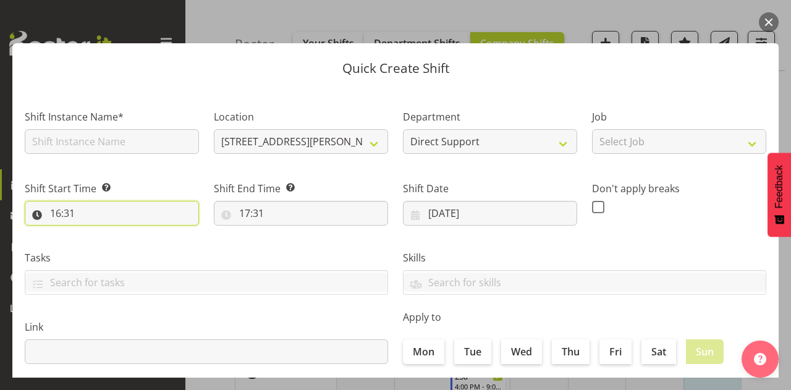
click at [63, 215] on input "16:31" at bounding box center [112, 213] width 174 height 25
click at [138, 255] on select "00 01 02 03 04 05 06 07 08 09 10 11 12 13 14 15 16 17 18 19 20 21 22 23 24 25 2…" at bounding box center [141, 245] width 28 height 25
select select "0"
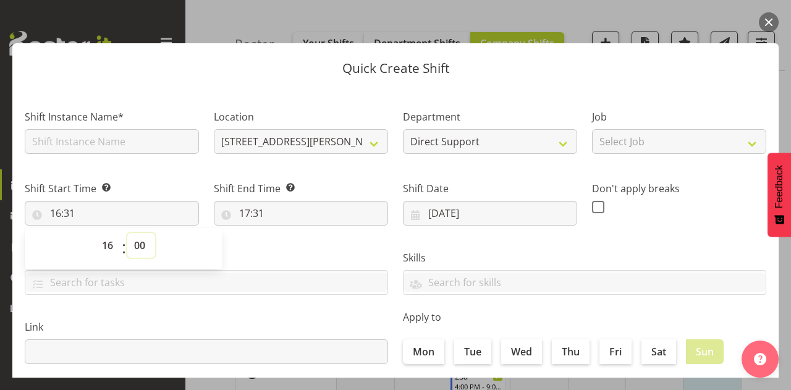
click at [127, 233] on select "00 01 02 03 04 05 06 07 08 09 10 11 12 13 14 15 16 17 18 19 20 21 22 23 24 25 2…" at bounding box center [141, 245] width 28 height 25
type input "16:00"
click at [256, 210] on input "17:31" at bounding box center [301, 213] width 174 height 25
click at [297, 247] on select "00 01 02 03 04 05 06 07 08 09 10 11 12 13 14 15 16 17 18 19 20 21 22 23" at bounding box center [298, 245] width 28 height 25
select select "20"
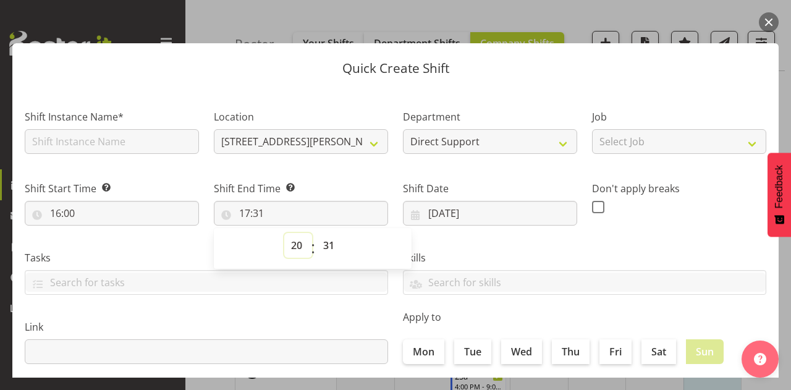
click at [284, 233] on select "00 01 02 03 04 05 06 07 08 09 10 11 12 13 14 15 16 17 18 19 20 21 22 23" at bounding box center [298, 245] width 28 height 25
type input "20:31"
click at [328, 251] on select "00 01 02 03 04 05 06 07 08 09 10 11 12 13 14 15 16 17 18 19 20 21 22 23 24 25 2…" at bounding box center [330, 245] width 28 height 25
select select "30"
click at [316, 233] on select "00 01 02 03 04 05 06 07 08 09 10 11 12 13 14 15 16 17 18 19 20 21 22 23 24 25 2…" at bounding box center [330, 245] width 28 height 25
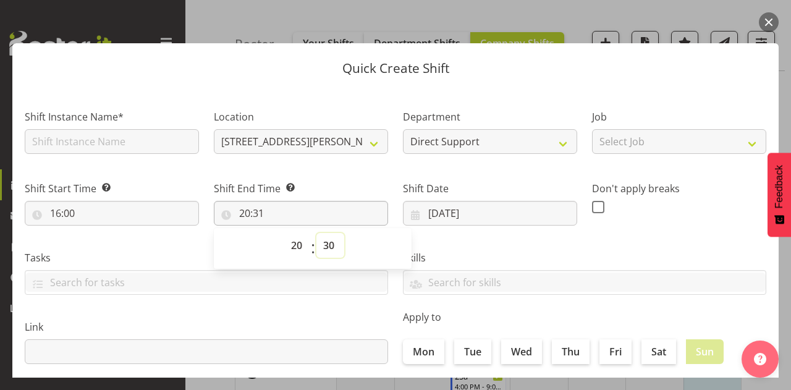
type input "20:30"
click at [438, 177] on div "Shift Date [DATE] January February March April May June July August September O…" at bounding box center [490, 198] width 189 height 69
click at [176, 137] on input "text" at bounding box center [112, 141] width 174 height 25
type input "A"
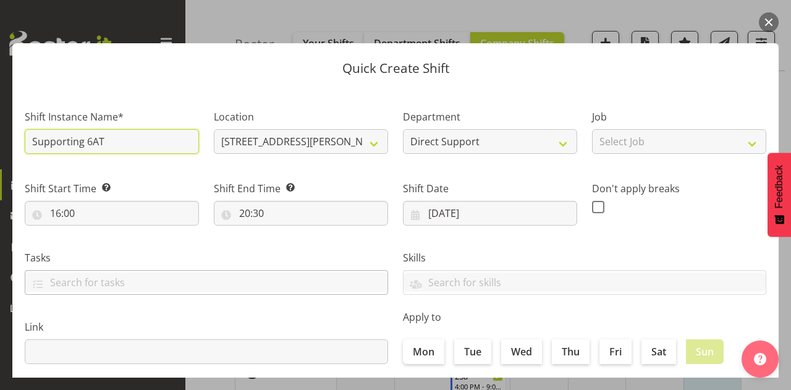
type input "Supporting 6AT"
click at [120, 280] on input "text" at bounding box center [206, 282] width 362 height 19
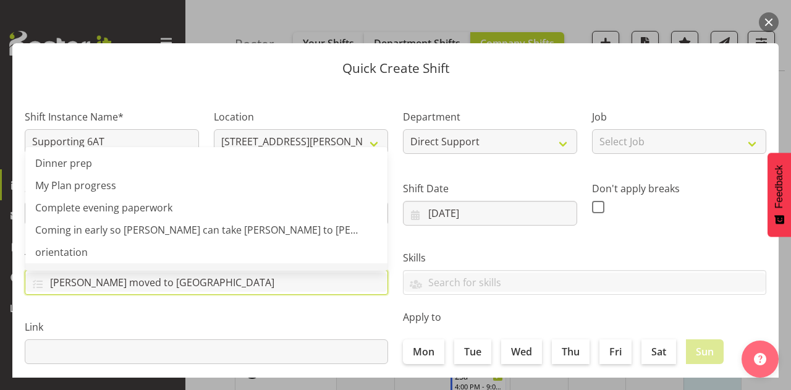
click at [174, 324] on label "Link" at bounding box center [206, 327] width 363 height 15
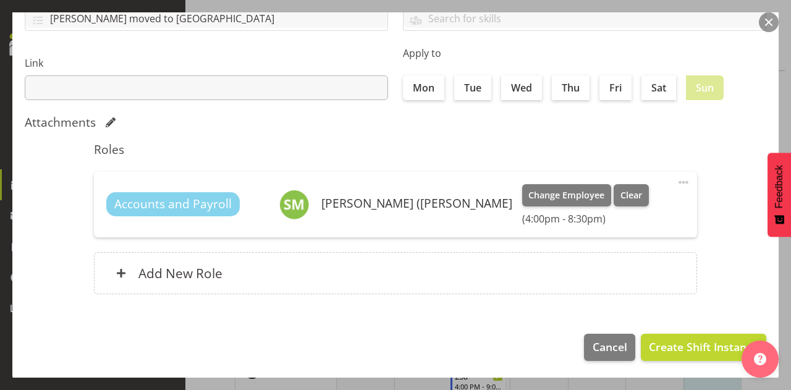
scroll to position [57, 0]
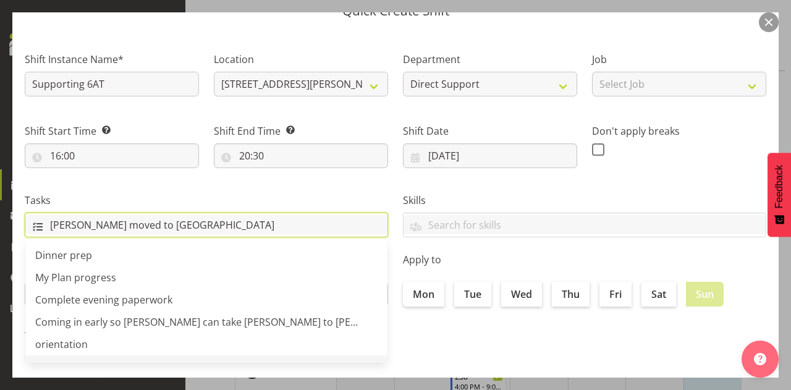
click at [251, 226] on input "[PERSON_NAME] moved to [GEOGRAPHIC_DATA]" at bounding box center [206, 224] width 362 height 19
click at [251, 226] on input "[PERSON_NAME] moved to [GEOGRAPHIC_DATA] till 8.30pm" at bounding box center [206, 224] width 362 height 19
click at [260, 180] on div "Tasks [PERSON_NAME] moved to [GEOGRAPHIC_DATA] till 8.30pm Dinner prep My Plan …" at bounding box center [206, 210] width 378 height 69
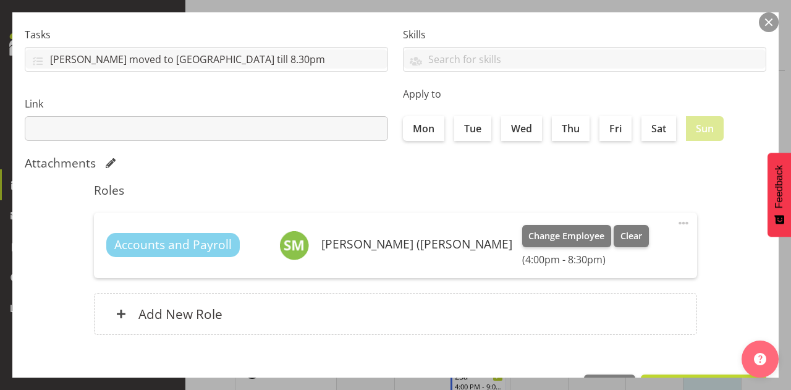
scroll to position [216, 0]
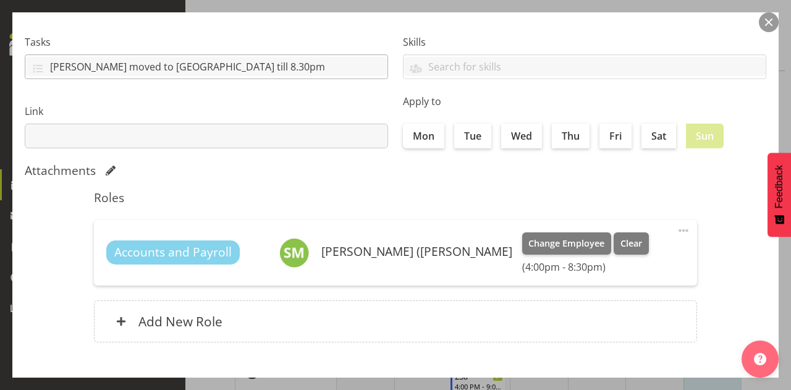
click at [224, 77] on div "[PERSON_NAME] moved to [GEOGRAPHIC_DATA] till 8.30pm" at bounding box center [206, 67] width 362 height 21
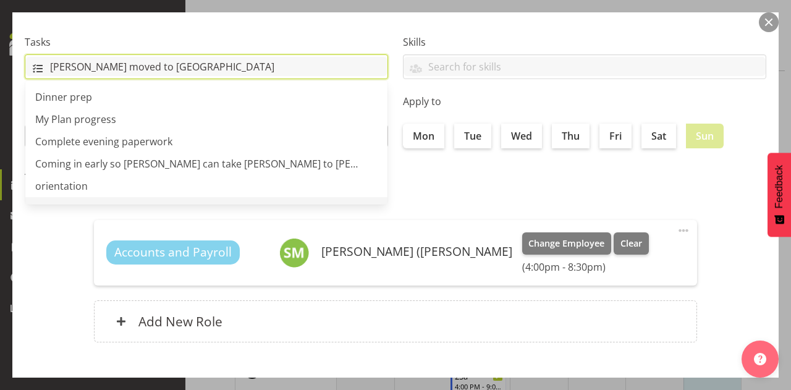
type input "[PERSON_NAME] moved to [GEOGRAPHIC_DATA]"
click at [439, 160] on section "Shift Instance Name* Supporting 6AT Location [STREET_ADDRESS][PERSON_NAME] [STR…" at bounding box center [395, 120] width 766 height 498
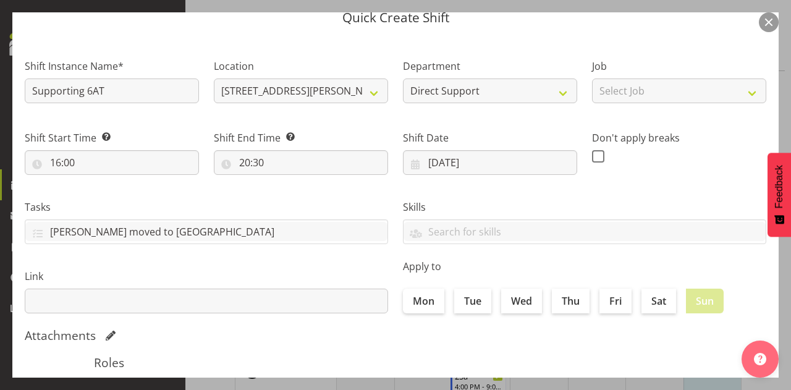
scroll to position [265, 0]
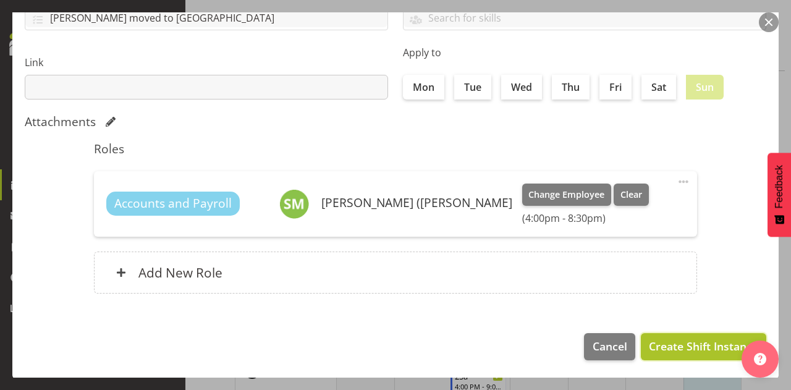
click at [668, 346] on span "Create Shift Instance" at bounding box center [703, 346] width 109 height 16
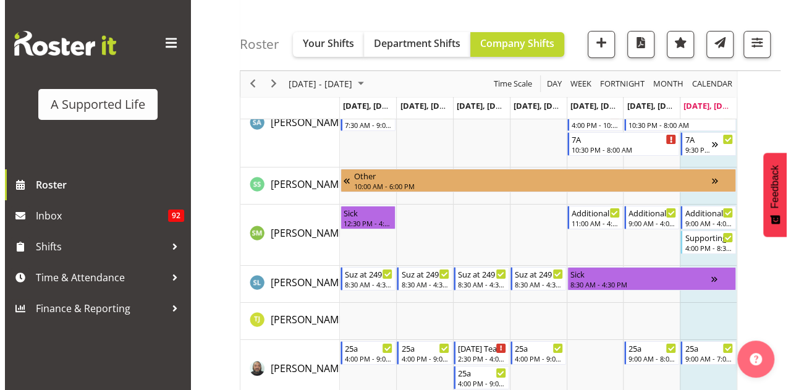
scroll to position [6788, 0]
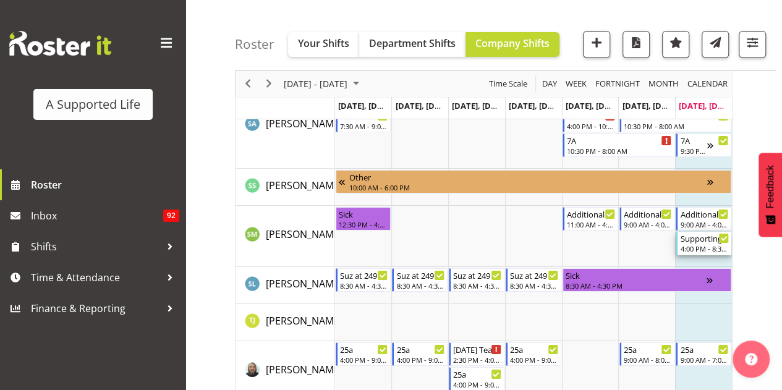
click at [704, 245] on div "4:00 PM - 8:30 PM" at bounding box center [704, 249] width 49 height 10
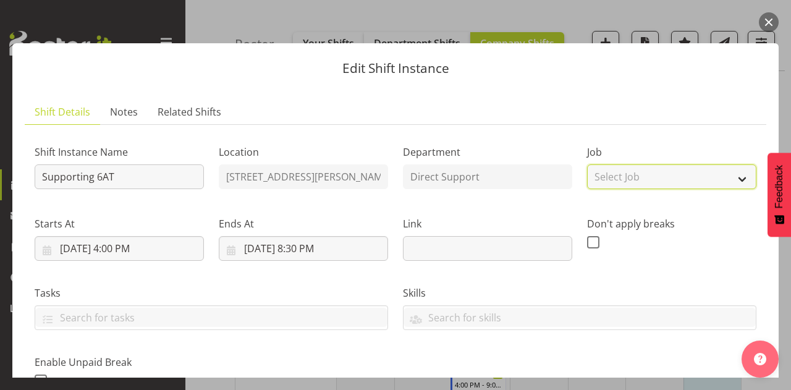
click at [672, 178] on select "Select Job Create new job Accounts and Payroll Admin Support Aspirations and Su…" at bounding box center [671, 176] width 169 height 25
select select "4112"
click at [587, 164] on select "Select Job Create new job Accounts and Payroll Admin Support Aspirations and Su…" at bounding box center [671, 176] width 169 height 25
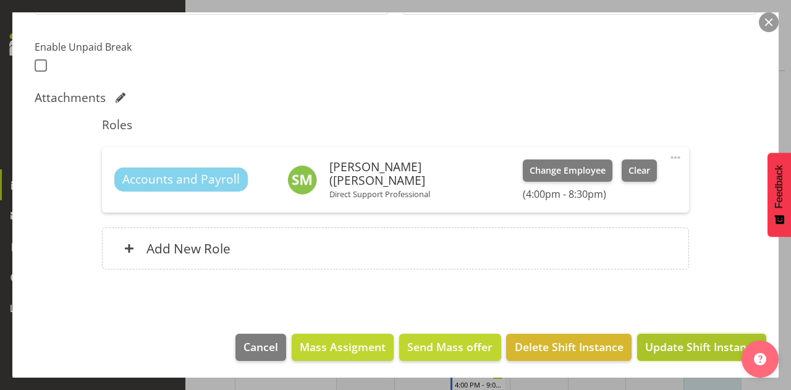
click at [660, 358] on button "Update Shift Instance" at bounding box center [701, 347] width 129 height 27
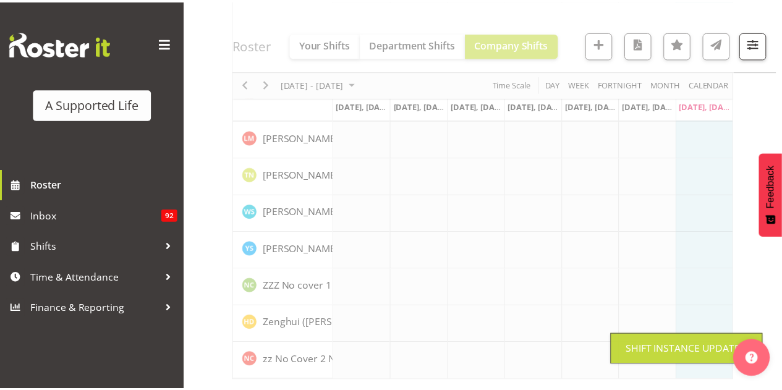
scroll to position [3612, 0]
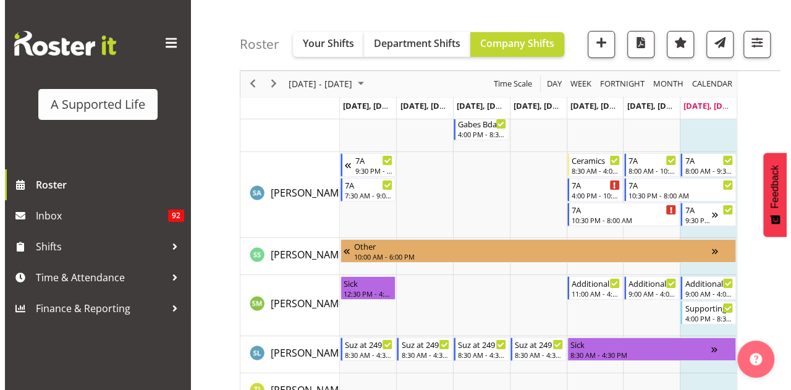
scroll to position [6719, 0]
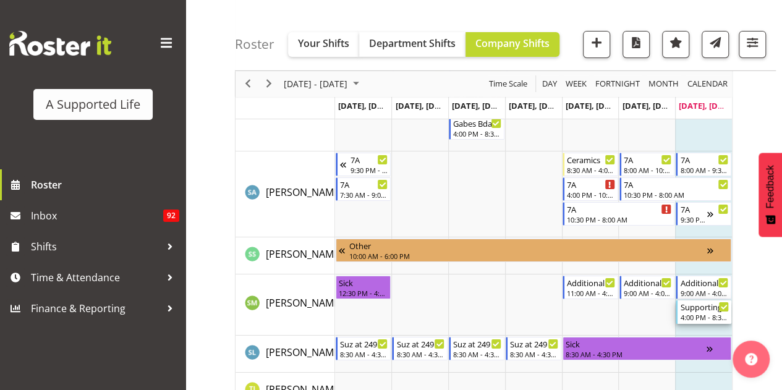
click at [708, 308] on div "Supporting 6AT" at bounding box center [704, 306] width 49 height 12
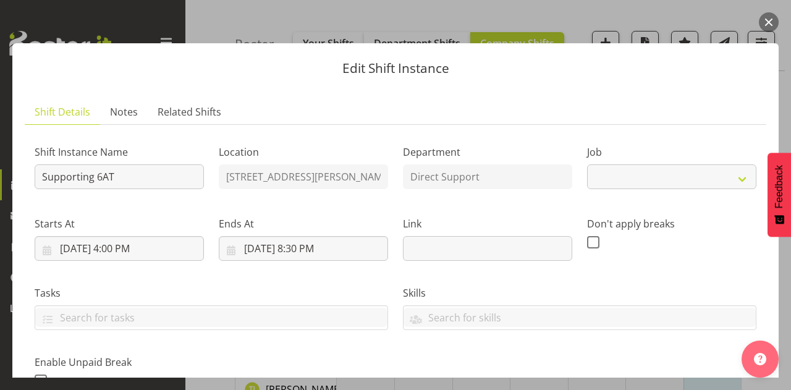
select select "4112"
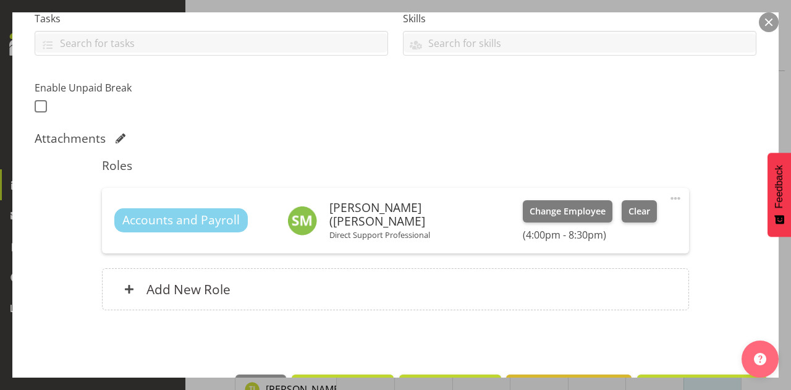
scroll to position [276, 0]
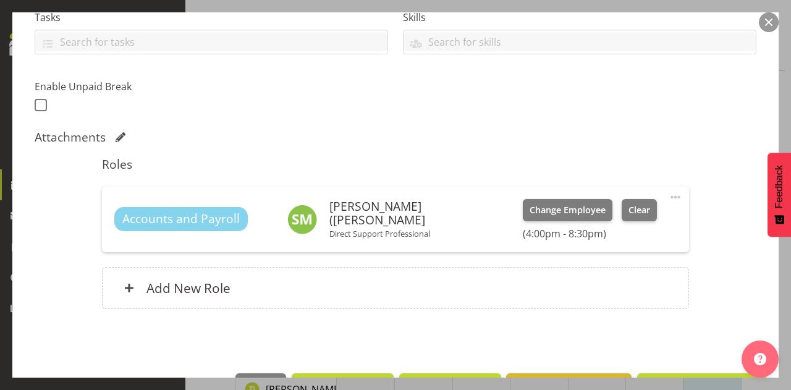
click at [669, 201] on span at bounding box center [675, 197] width 15 height 15
click at [632, 220] on link "Edit" at bounding box center [623, 224] width 119 height 22
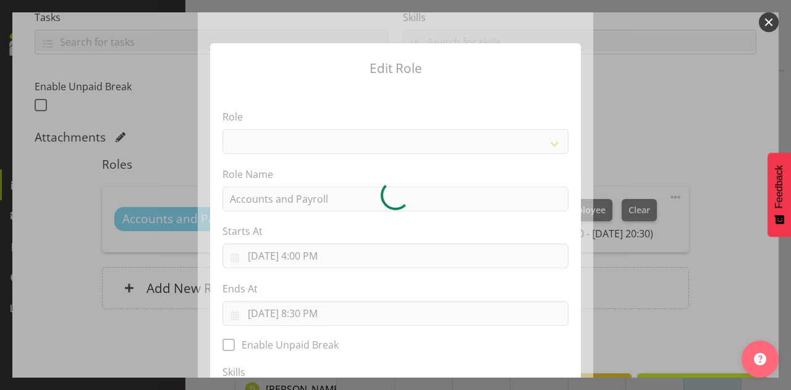
select select
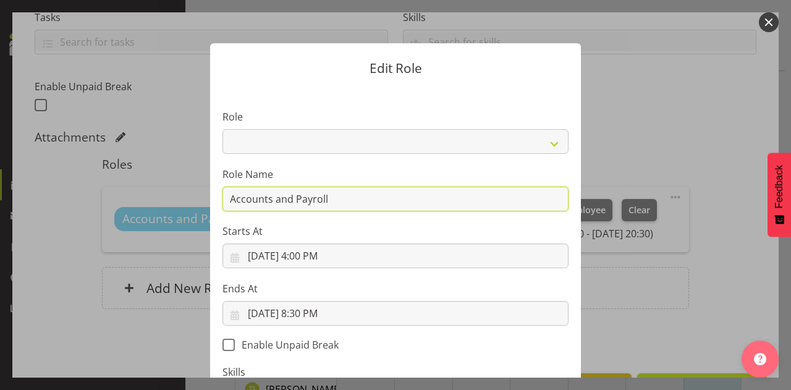
drag, startPoint x: 491, startPoint y: 206, endPoint x: 459, endPoint y: 202, distance: 32.4
click at [459, 202] on input "Accounts and Payroll" at bounding box center [396, 199] width 346 height 25
drag, startPoint x: 432, startPoint y: 198, endPoint x: 286, endPoint y: 186, distance: 146.3
click at [286, 187] on input "Accounts and Payroll" at bounding box center [396, 199] width 346 height 25
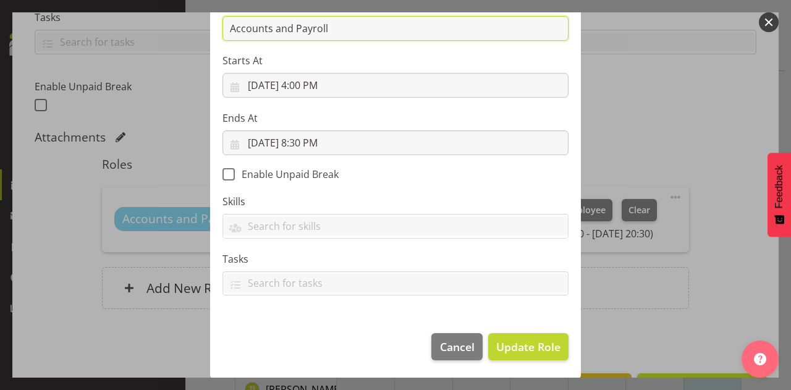
scroll to position [169, 0]
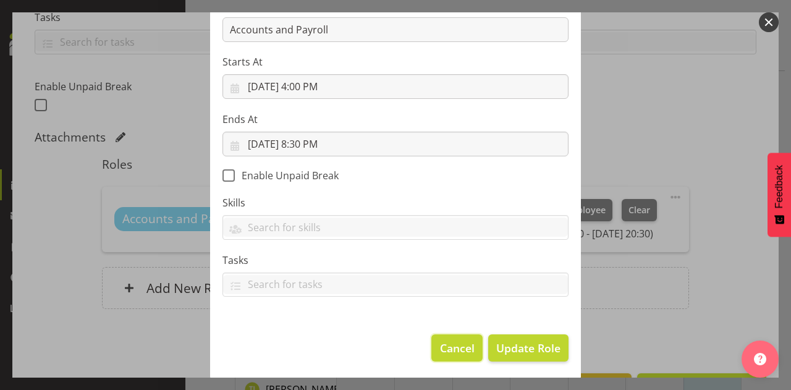
click at [462, 341] on span "Cancel" at bounding box center [457, 348] width 35 height 16
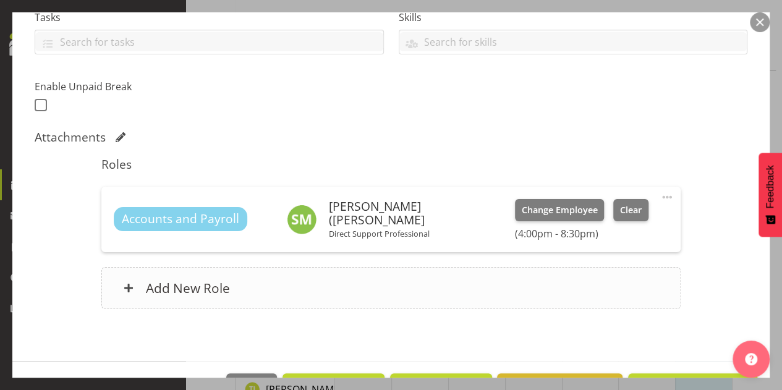
click at [416, 300] on div "Add New Role" at bounding box center [390, 288] width 579 height 42
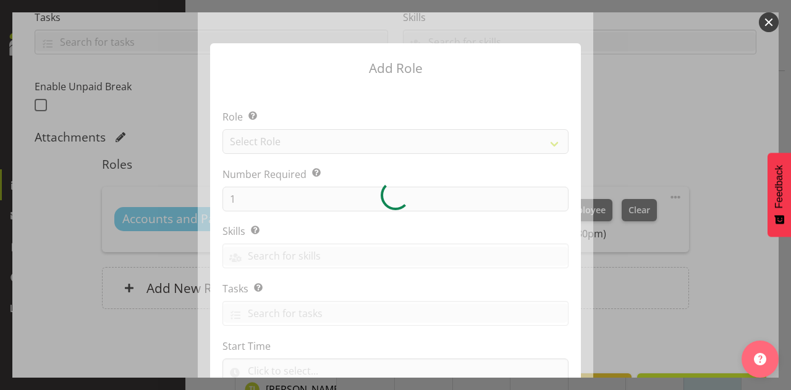
click at [471, 142] on div at bounding box center [396, 194] width 396 height 365
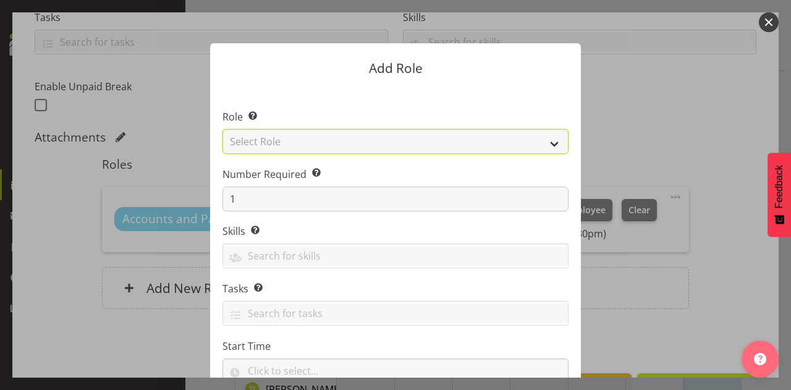
click at [471, 142] on select "Select Role Accounts and Payroll Admin Support Aspirations & Support Facilitato…" at bounding box center [396, 141] width 346 height 25
select select "519"
click at [223, 129] on select "Select Role Accounts and Payroll Admin Support Aspirations & Support Facilitato…" at bounding box center [396, 141] width 346 height 25
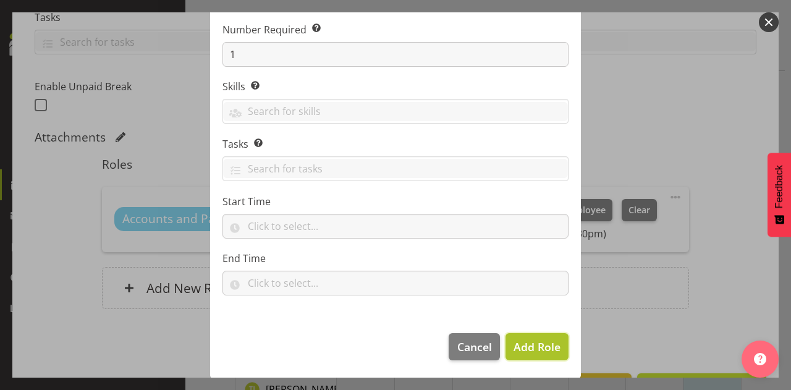
click at [543, 342] on span "Add Role" at bounding box center [537, 346] width 47 height 15
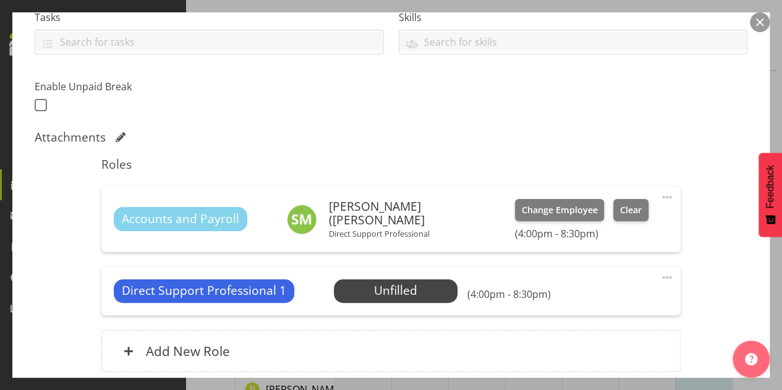
click at [661, 193] on span at bounding box center [667, 197] width 15 height 15
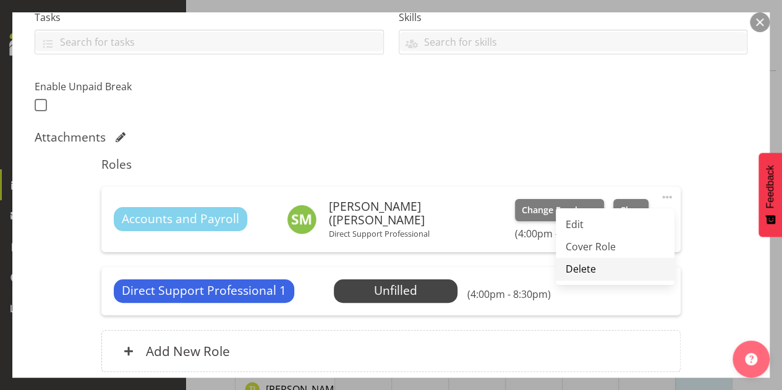
click at [600, 268] on link "Delete" at bounding box center [615, 269] width 119 height 22
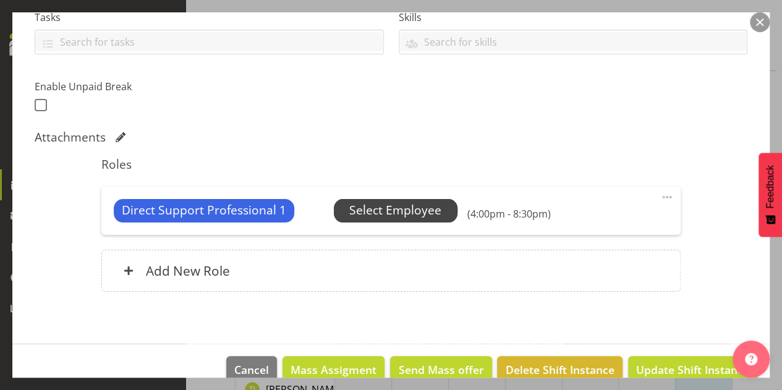
click at [415, 221] on span "Select Employee" at bounding box center [396, 210] width 124 height 23
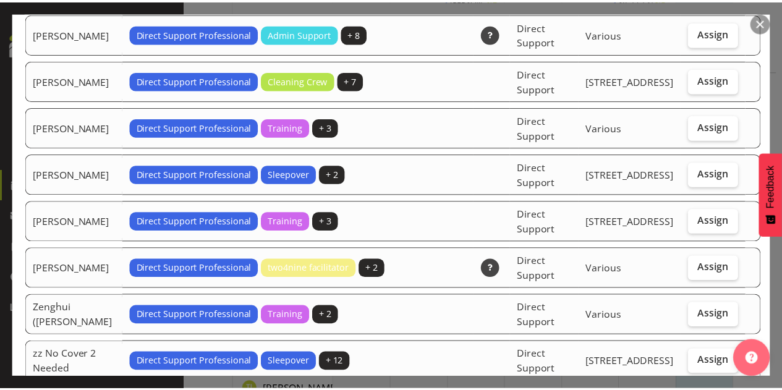
scroll to position [3952, 0]
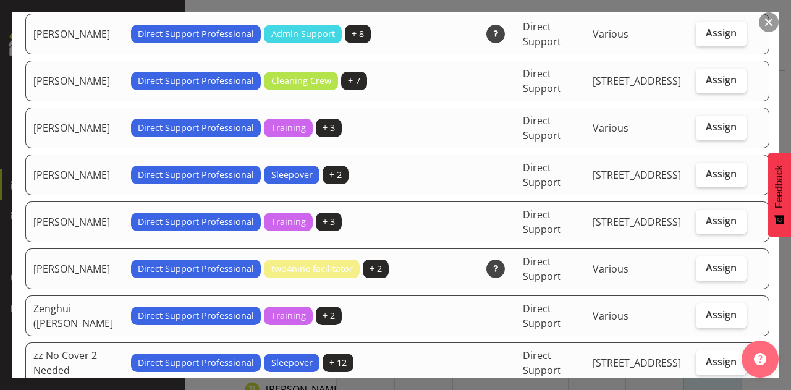
click at [765, 22] on button "button" at bounding box center [769, 22] width 20 height 20
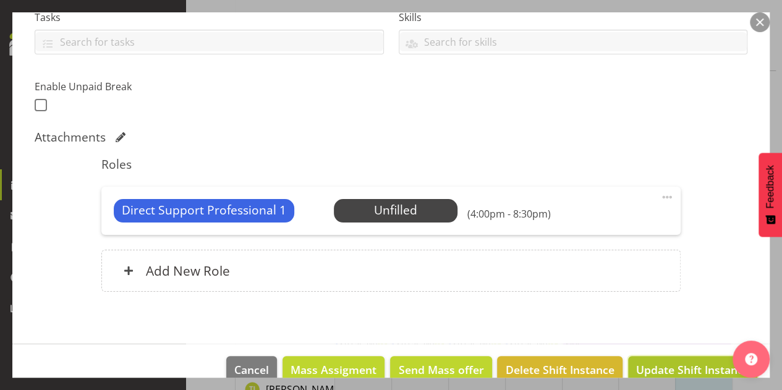
click at [658, 363] on span "Update Shift Instance" at bounding box center [692, 370] width 113 height 16
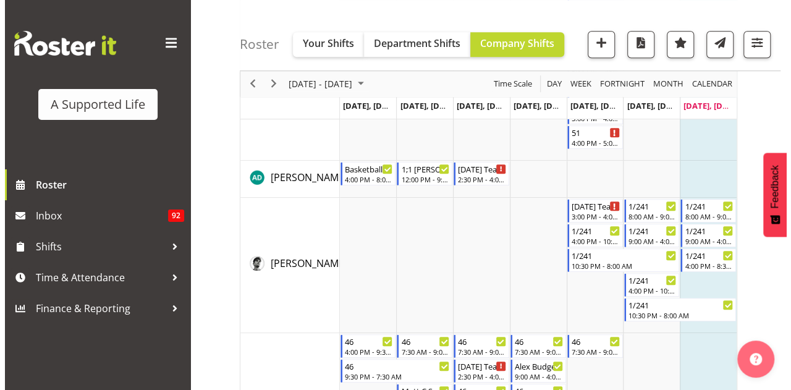
scroll to position [0, 0]
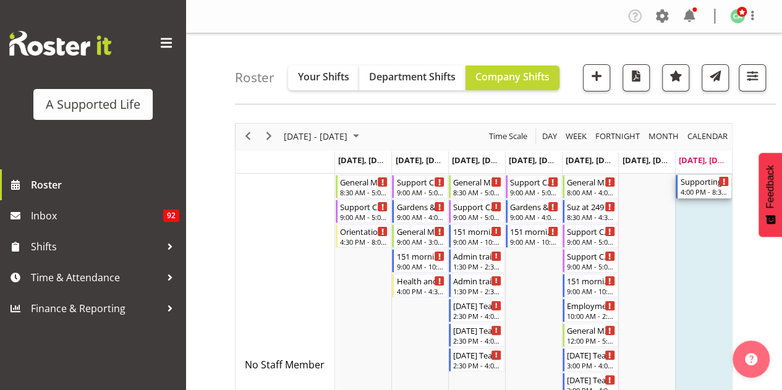
click at [698, 179] on div "Supporting 6AT" at bounding box center [704, 181] width 49 height 12
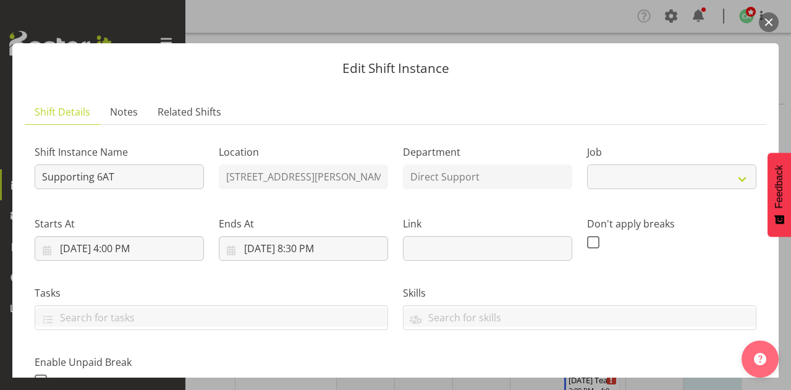
select select "4112"
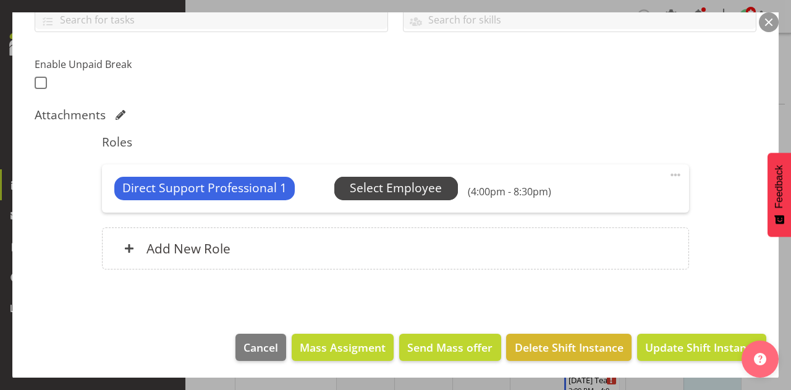
click at [419, 192] on span "Select Employee" at bounding box center [396, 188] width 92 height 18
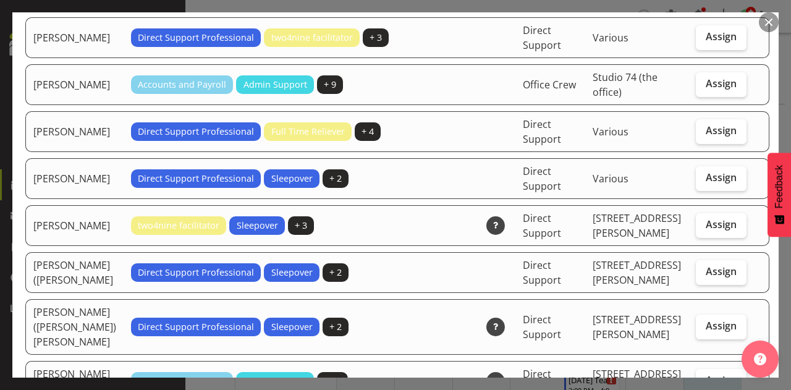
scroll to position [3604, 0]
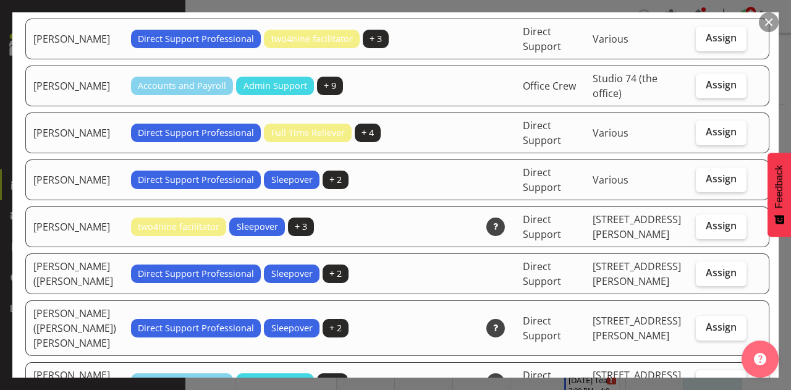
click at [706, 370] on label "Assign" at bounding box center [721, 382] width 51 height 25
click at [704, 378] on input "Assign" at bounding box center [700, 382] width 8 height 8
checkbox input "true"
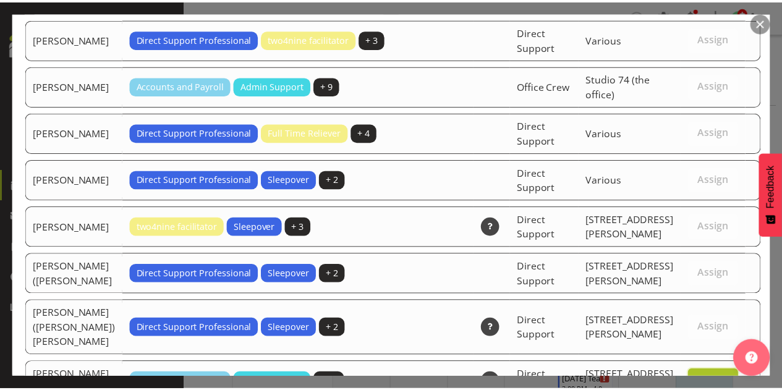
scroll to position [4002, 0]
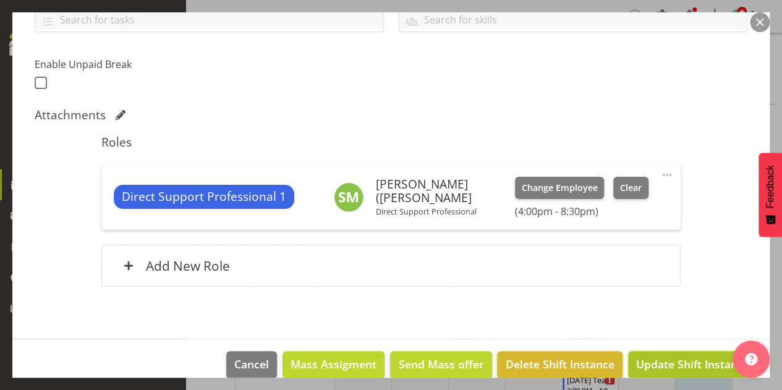
click at [672, 363] on span "Update Shift Instance" at bounding box center [692, 364] width 113 height 16
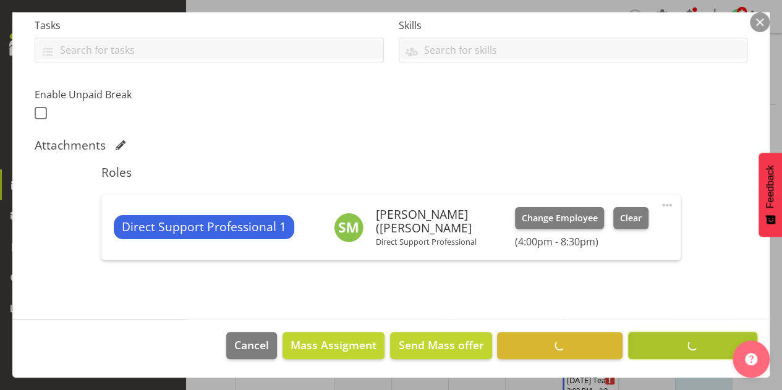
scroll to position [266, 0]
